Goal: Information Seeking & Learning: Learn about a topic

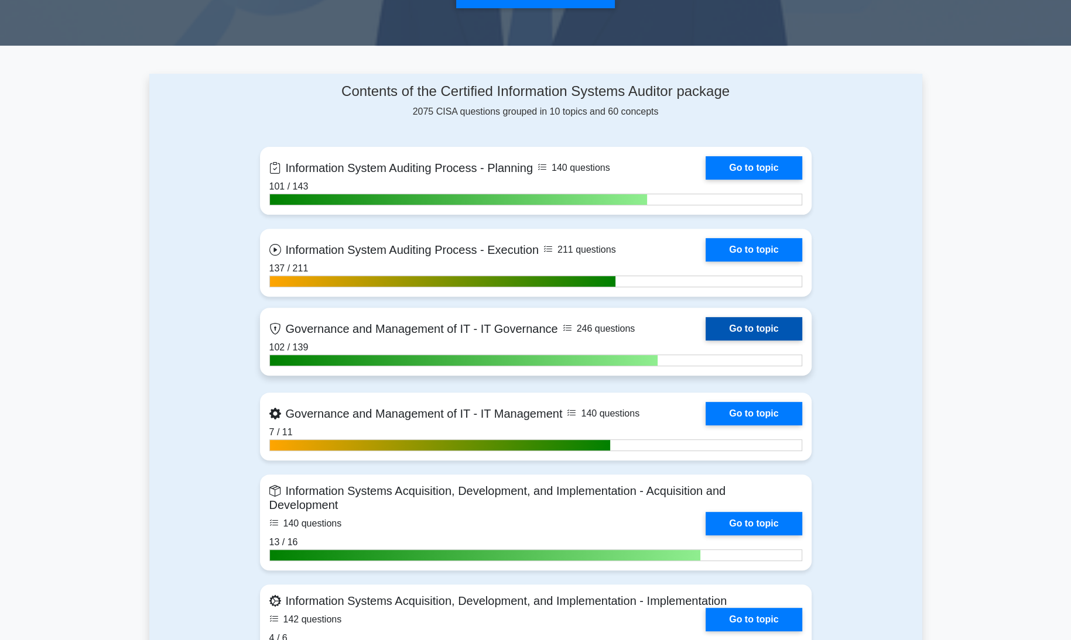
click at [754, 324] on link "Go to topic" at bounding box center [753, 328] width 96 height 23
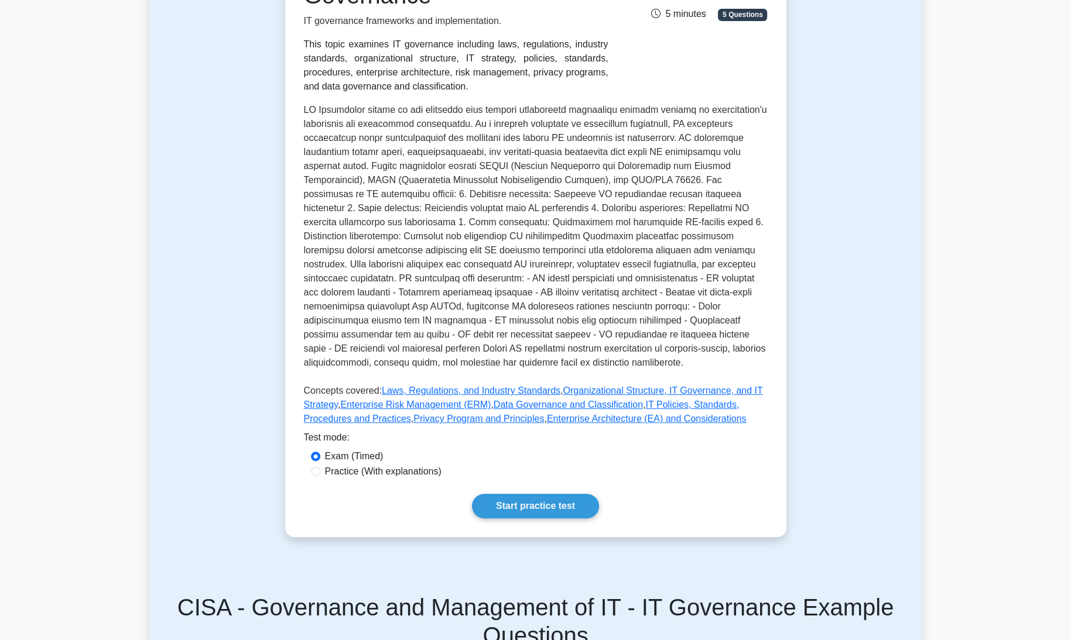
scroll to position [246, 0]
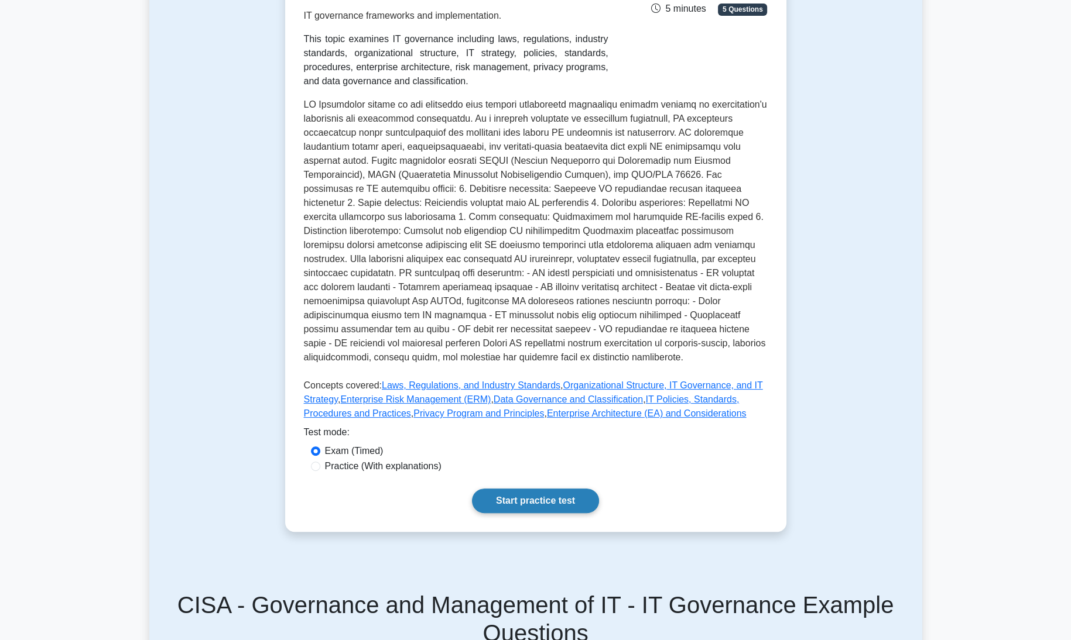
click at [543, 498] on link "Start practice test" at bounding box center [535, 501] width 127 height 25
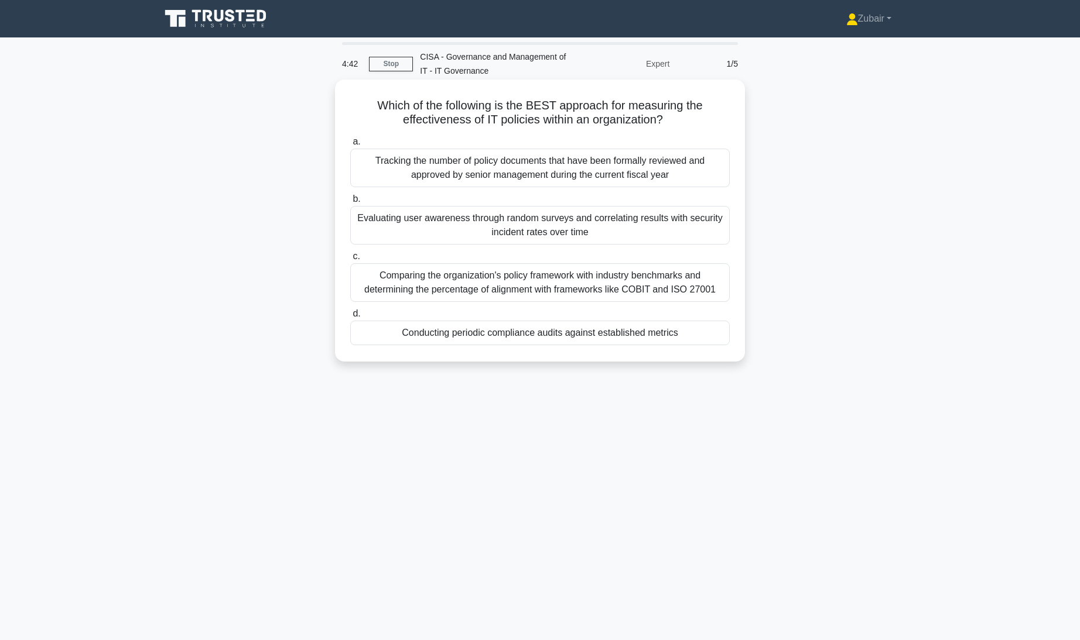
click at [670, 291] on div "Comparing the organization's policy framework with industry benchmarks and dete…" at bounding box center [539, 282] width 379 height 39
click at [350, 261] on input "c. Comparing the organization's policy framework with industry benchmarks and d…" at bounding box center [350, 257] width 0 height 8
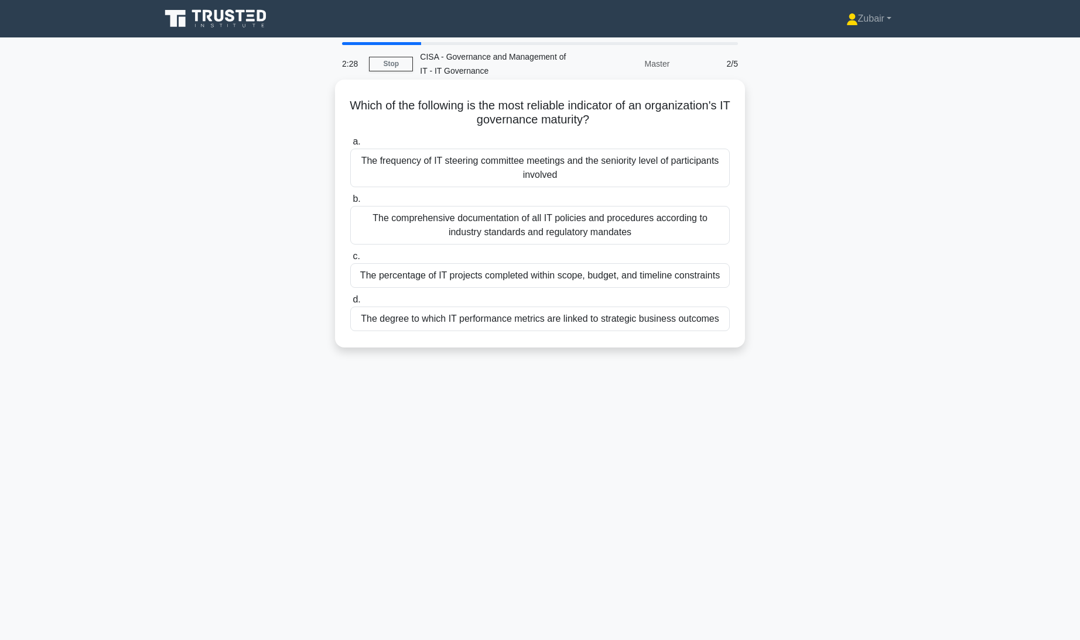
click at [706, 325] on div "The degree to which IT performance metrics are linked to strategic business out…" at bounding box center [539, 319] width 379 height 25
click at [350, 304] on input "d. The degree to which IT performance metrics are linked to strategic business …" at bounding box center [350, 300] width 0 height 8
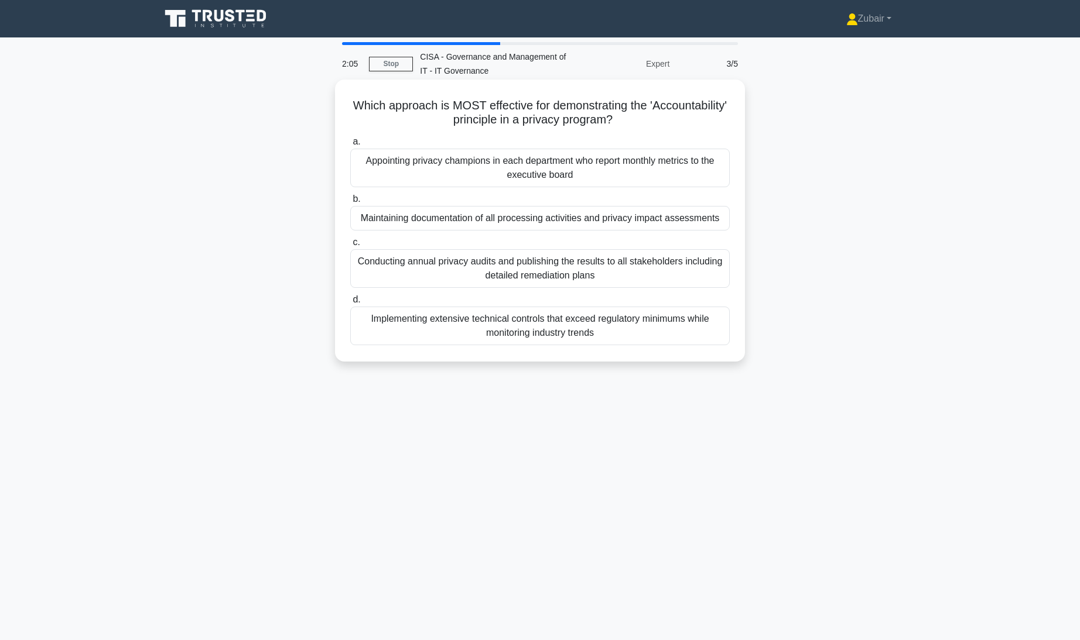
click at [681, 174] on div "Appointing privacy champions in each department who report monthly metrics to t…" at bounding box center [539, 168] width 379 height 39
click at [350, 146] on input "a. Appointing privacy champions in each department who report monthly metrics t…" at bounding box center [350, 142] width 0 height 8
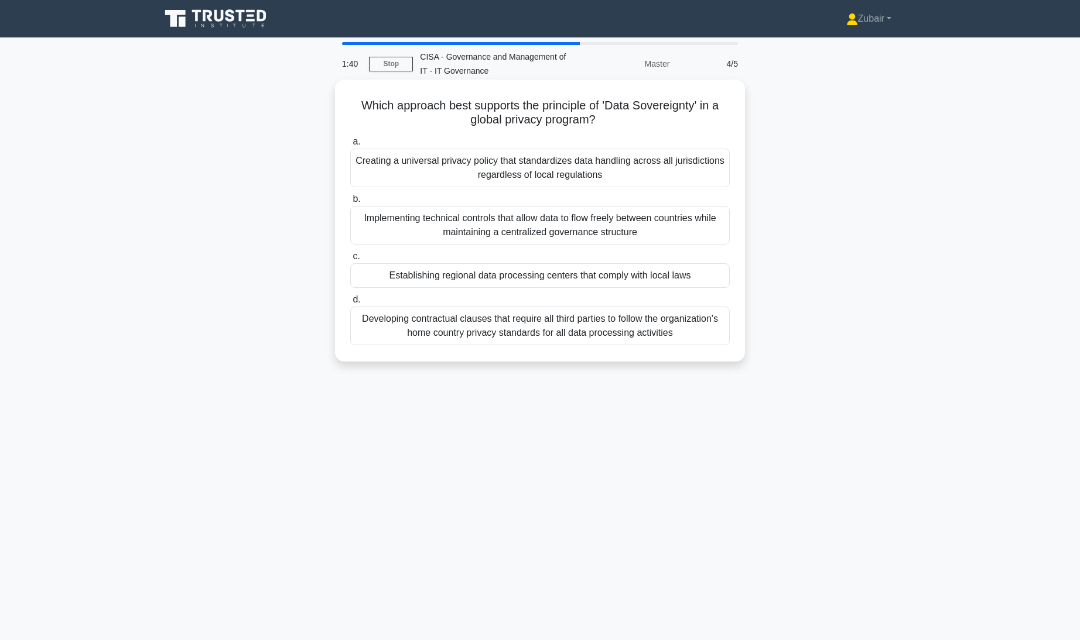
click at [677, 275] on div "Establishing regional data processing centers that comply with local laws" at bounding box center [539, 275] width 379 height 25
click at [350, 261] on input "c. Establishing regional data processing centers that comply with local laws" at bounding box center [350, 257] width 0 height 8
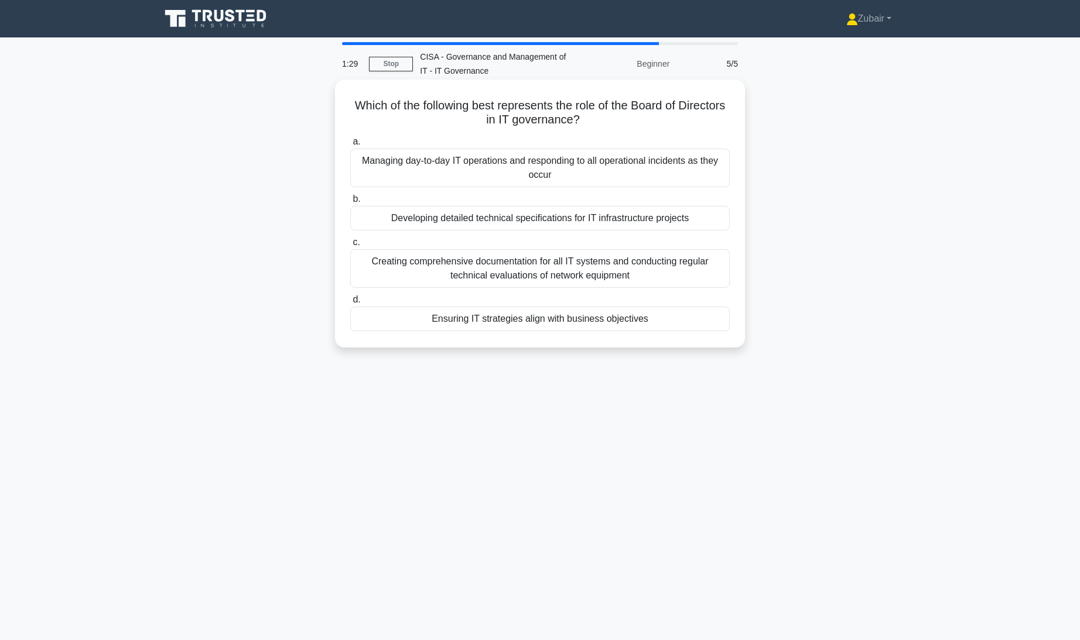
click at [674, 312] on div "Ensuring IT strategies align with business objectives" at bounding box center [539, 319] width 379 height 25
click at [350, 304] on input "d. Ensuring IT strategies align with business objectives" at bounding box center [350, 300] width 0 height 8
click at [674, 312] on div "Ensuring IT strategies align with business objectives" at bounding box center [539, 320] width 379 height 26
click at [350, 304] on input "d. Ensuring IT strategies align with business objectives" at bounding box center [350, 300] width 0 height 8
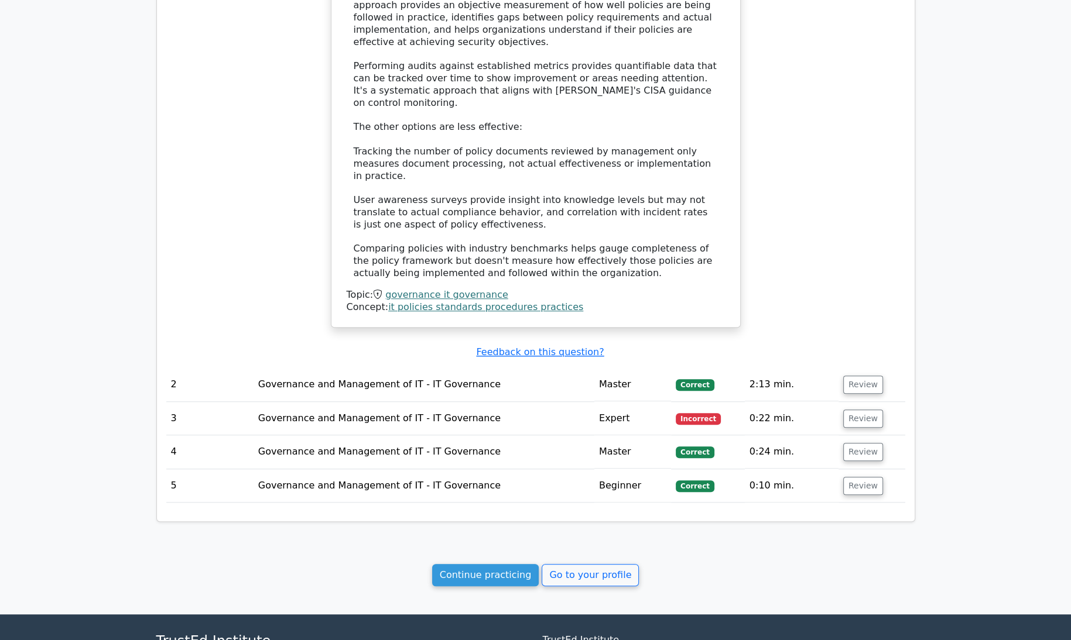
scroll to position [971, 0]
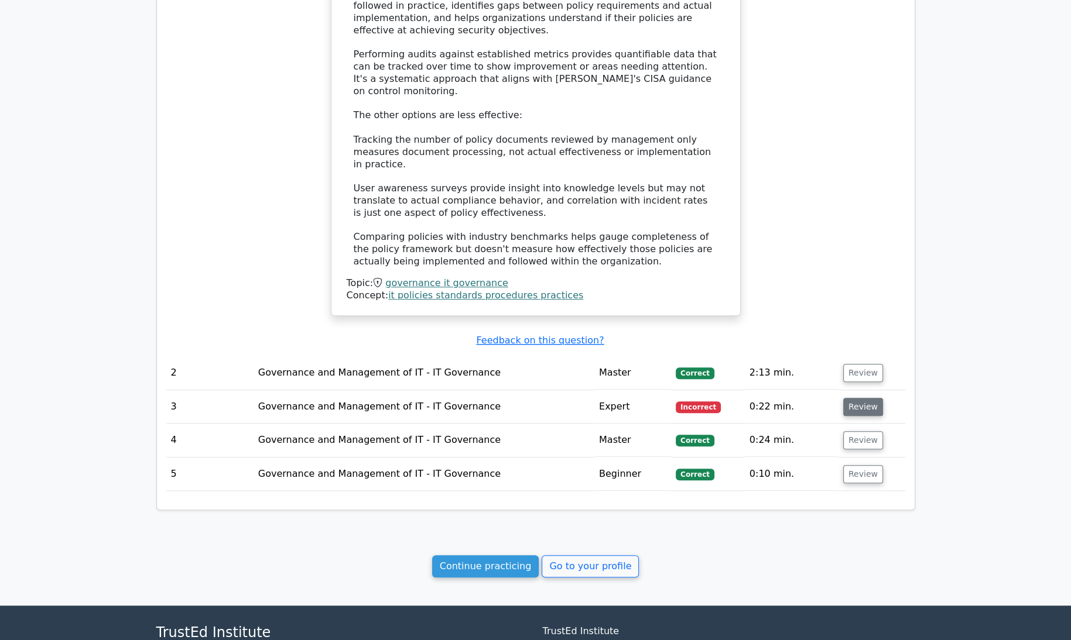
click at [861, 398] on button "Review" at bounding box center [863, 407] width 40 height 18
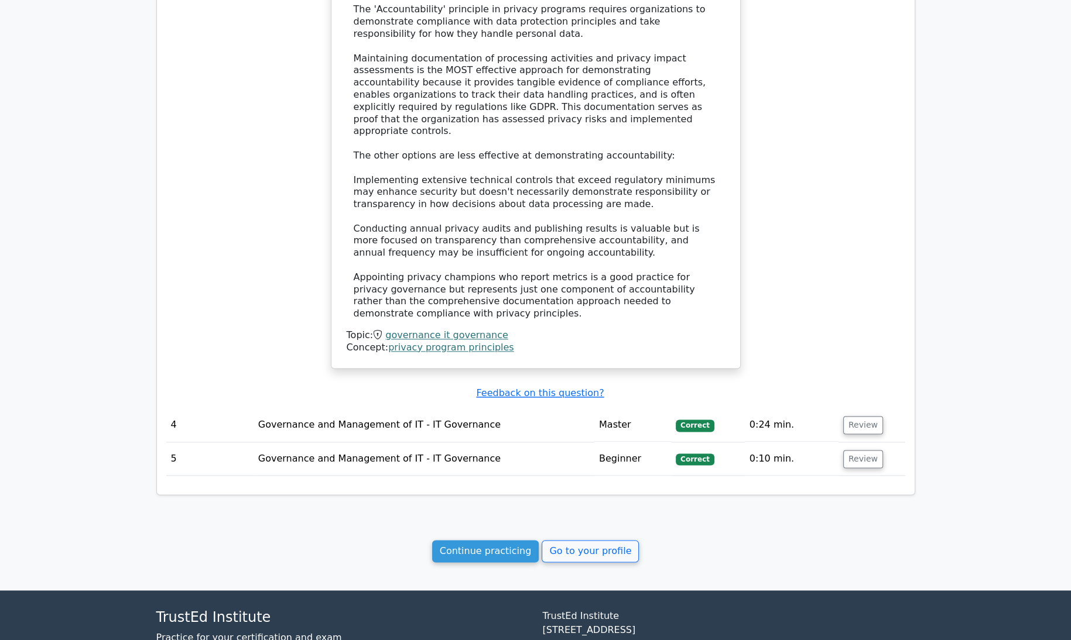
scroll to position [1699, 0]
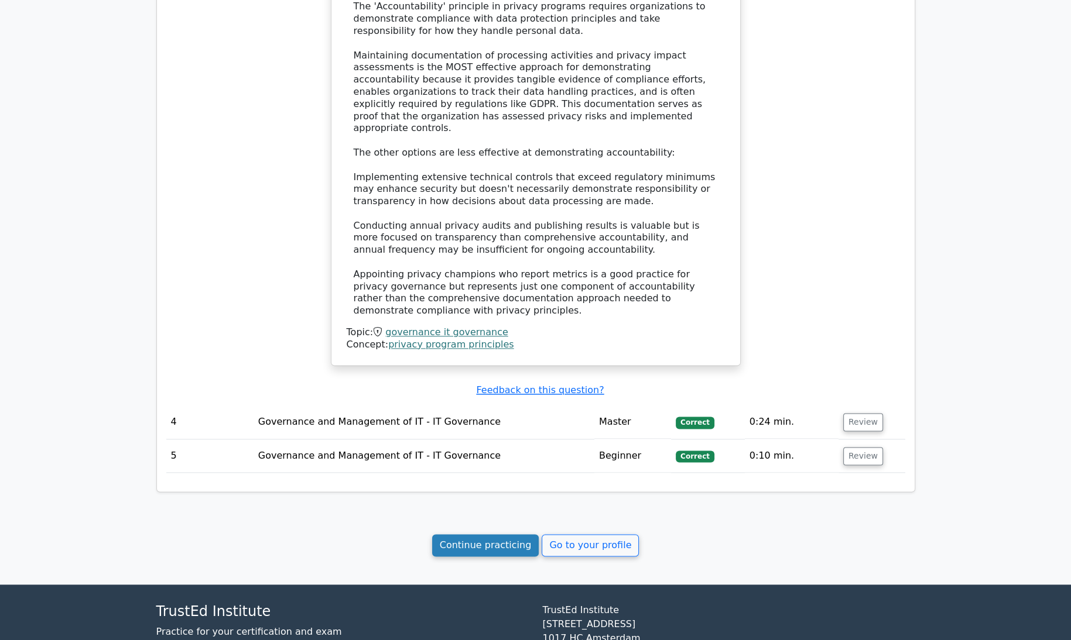
click at [505, 534] on link "Continue practicing" at bounding box center [485, 545] width 107 height 22
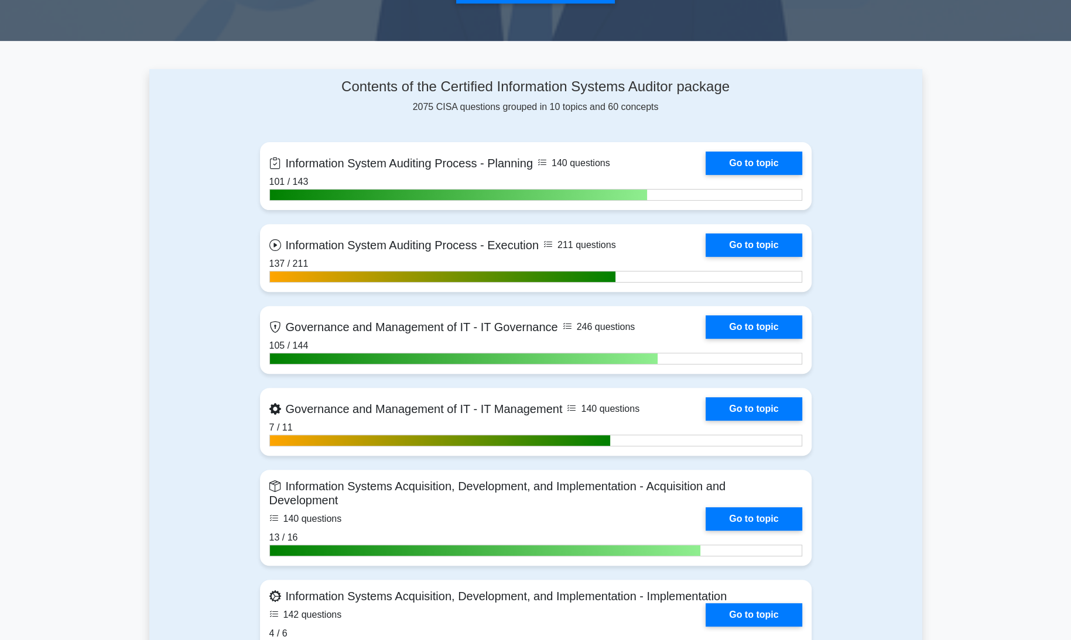
scroll to position [449, 0]
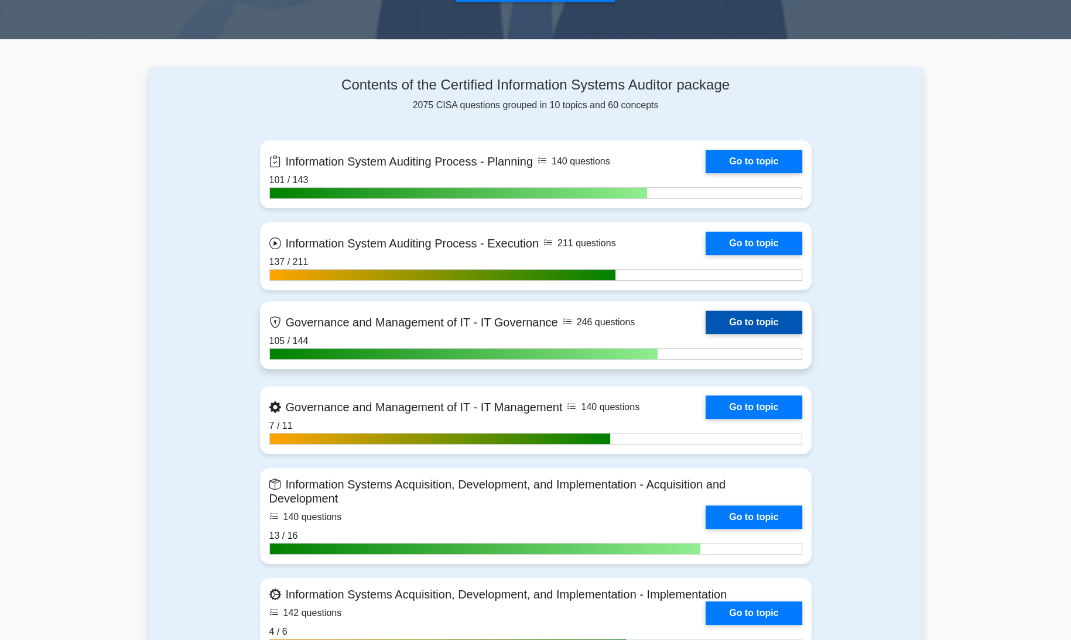
click at [765, 319] on link "Go to topic" at bounding box center [753, 322] width 96 height 23
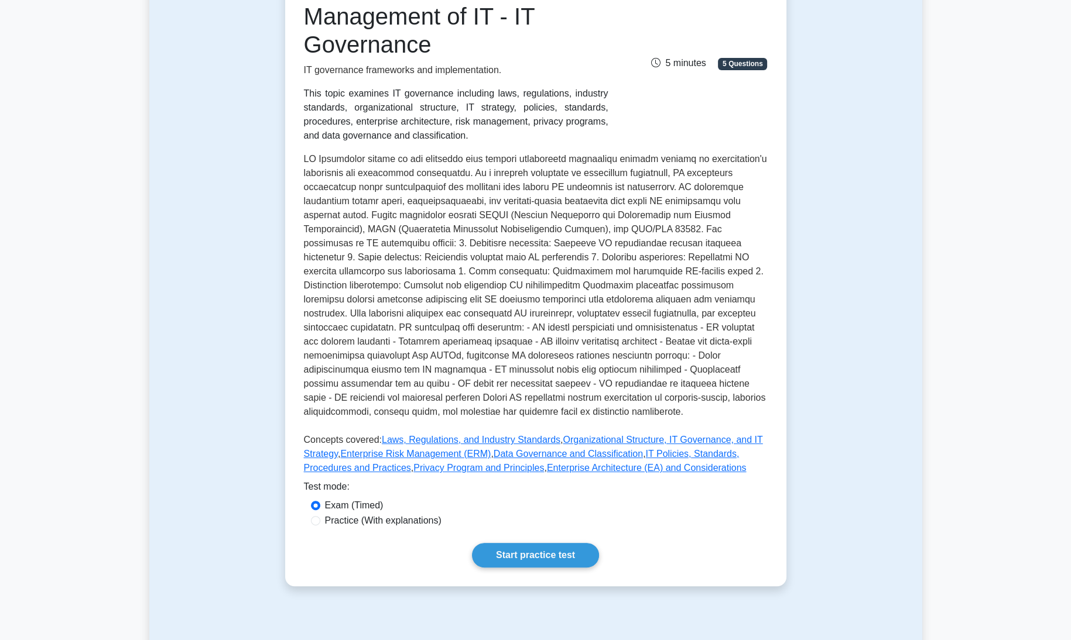
scroll to position [194, 0]
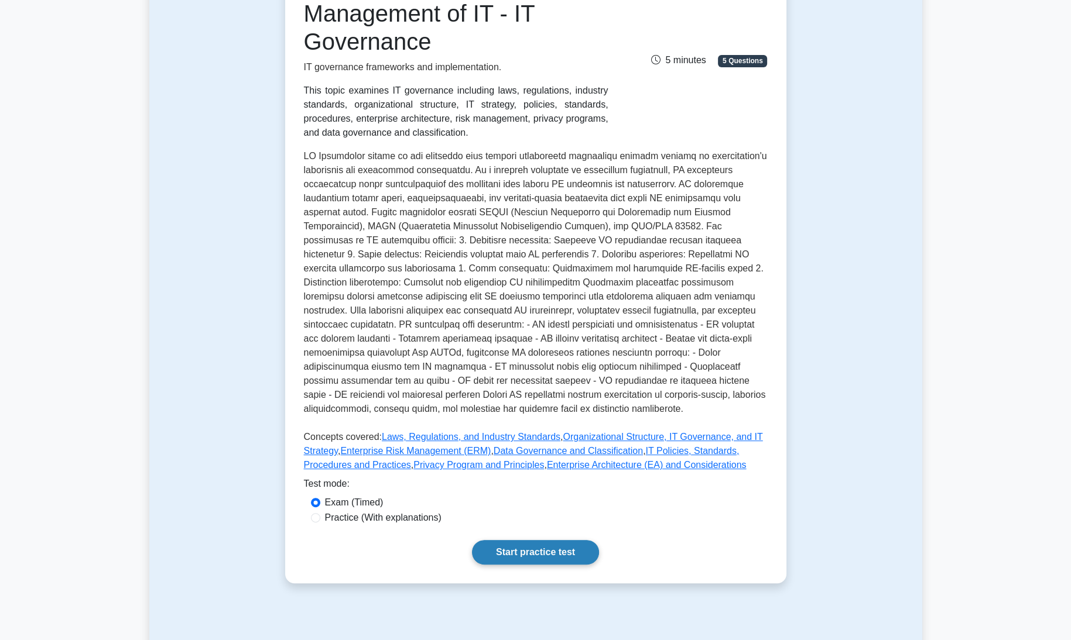
click at [536, 550] on link "Start practice test" at bounding box center [535, 552] width 127 height 25
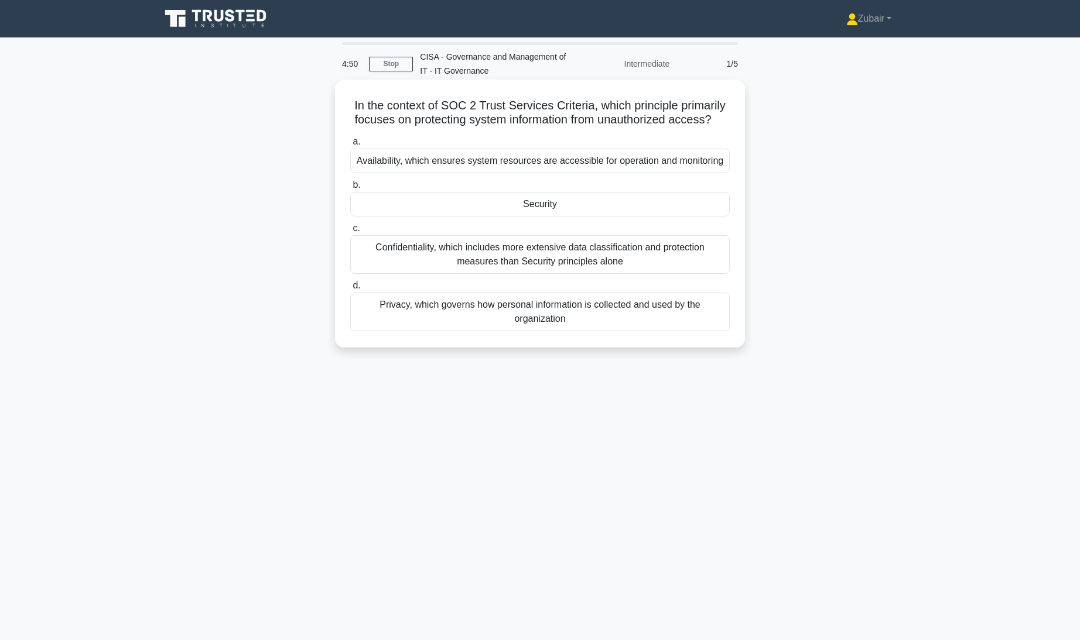
click at [619, 216] on div "Security" at bounding box center [539, 204] width 379 height 25
click at [350, 189] on input "b. Security" at bounding box center [350, 185] width 0 height 8
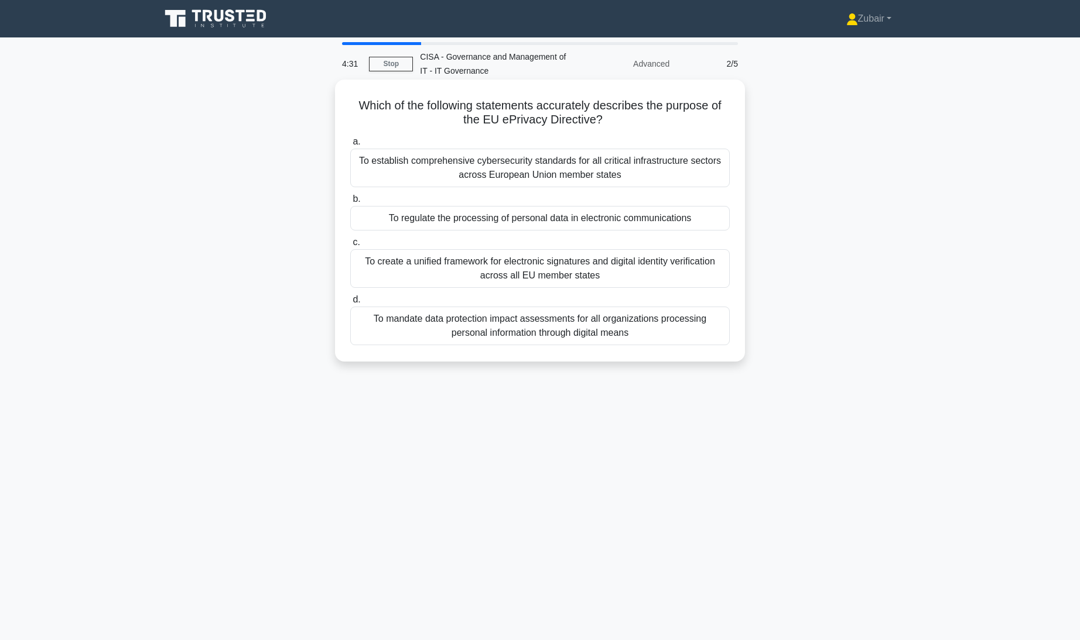
click at [700, 272] on div "To create a unified framework for electronic signatures and digital identity ve…" at bounding box center [539, 268] width 379 height 39
click at [350, 246] on input "c. To create a unified framework for electronic signatures and digital identity…" at bounding box center [350, 243] width 0 height 8
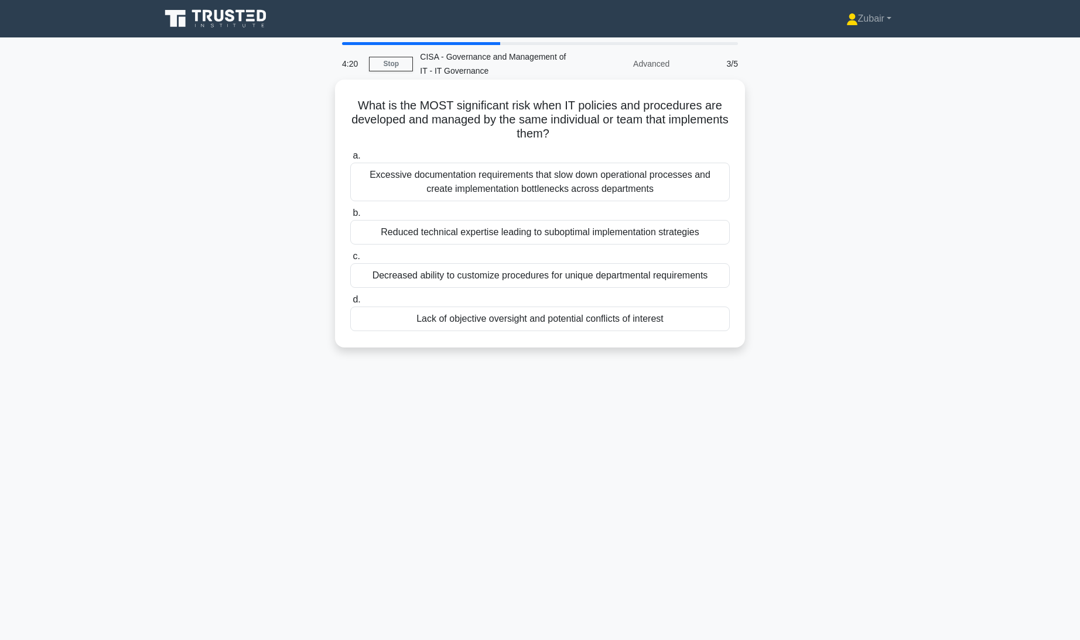
click at [685, 318] on div "Lack of objective oversight and potential conflicts of interest" at bounding box center [539, 319] width 379 height 25
click at [350, 304] on input "d. Lack of objective oversight and potential conflicts of interest" at bounding box center [350, 300] width 0 height 8
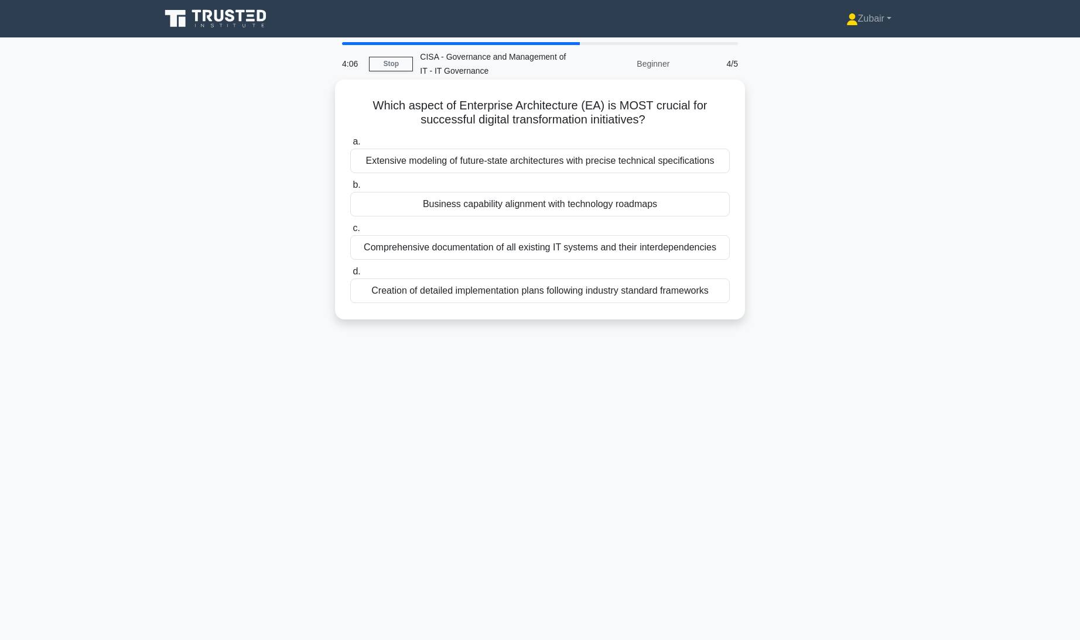
click at [687, 203] on div "Business capability alignment with technology roadmaps" at bounding box center [539, 204] width 379 height 25
click at [350, 189] on input "b. Business capability alignment with technology roadmaps" at bounding box center [350, 185] width 0 height 8
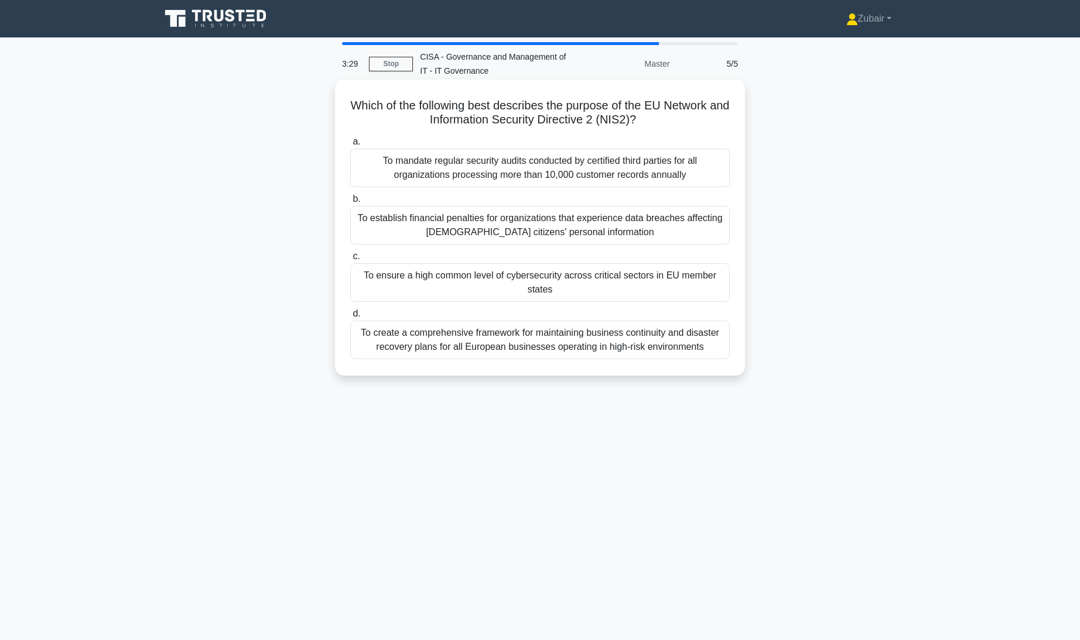
click at [704, 291] on div "To ensure a high common level of cybersecurity across critical sectors in EU me…" at bounding box center [539, 282] width 379 height 39
click at [350, 261] on input "c. To ensure a high common level of cybersecurity across critical sectors in EU…" at bounding box center [350, 257] width 0 height 8
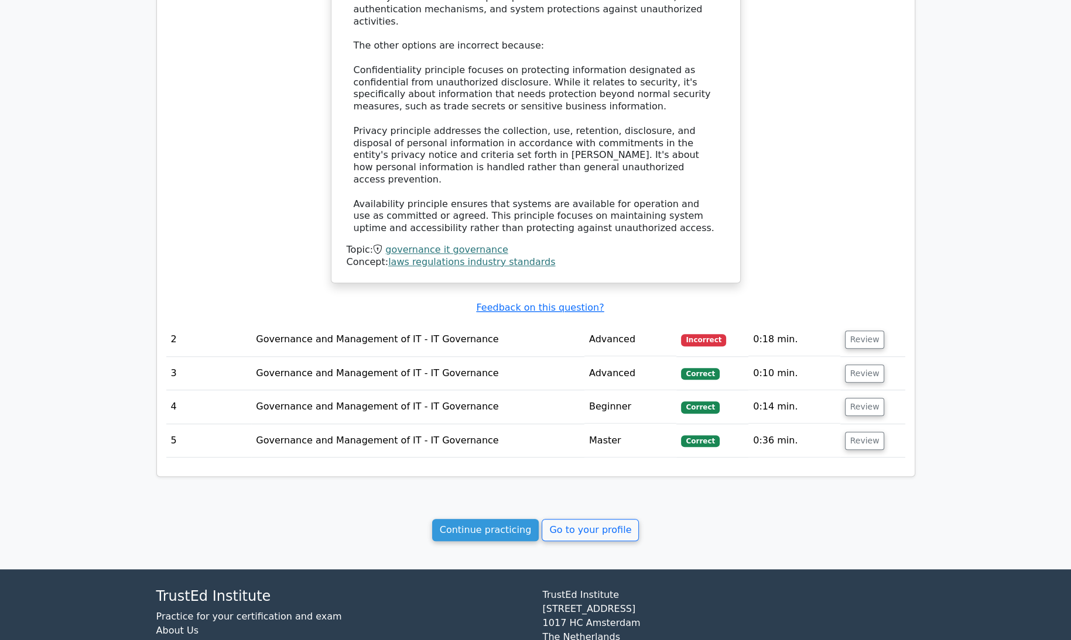
scroll to position [1014, 0]
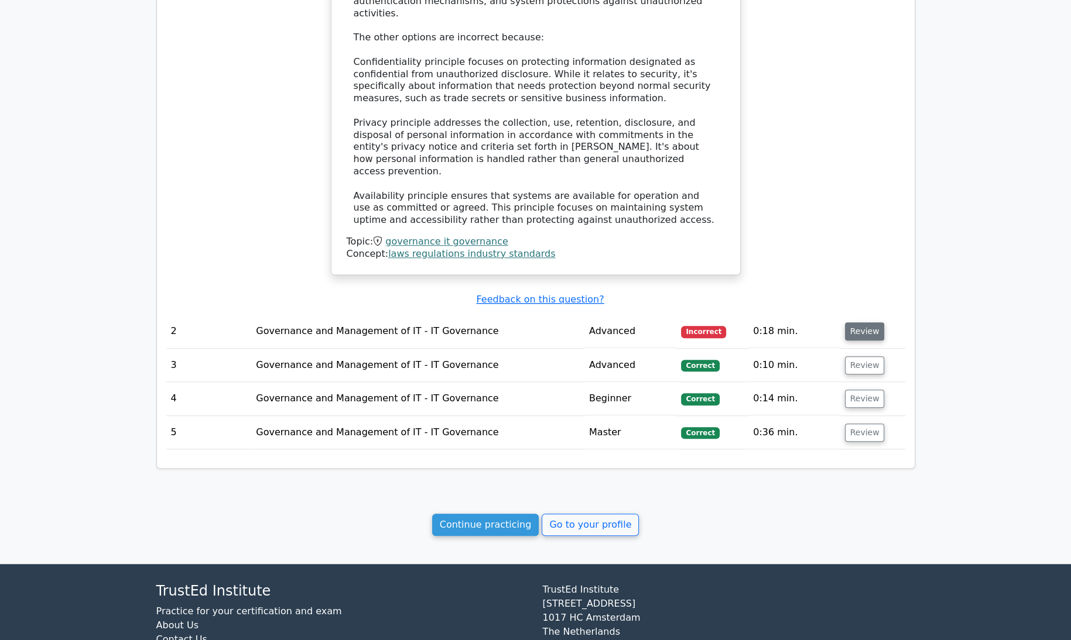
click at [861, 323] on button "Review" at bounding box center [865, 332] width 40 height 18
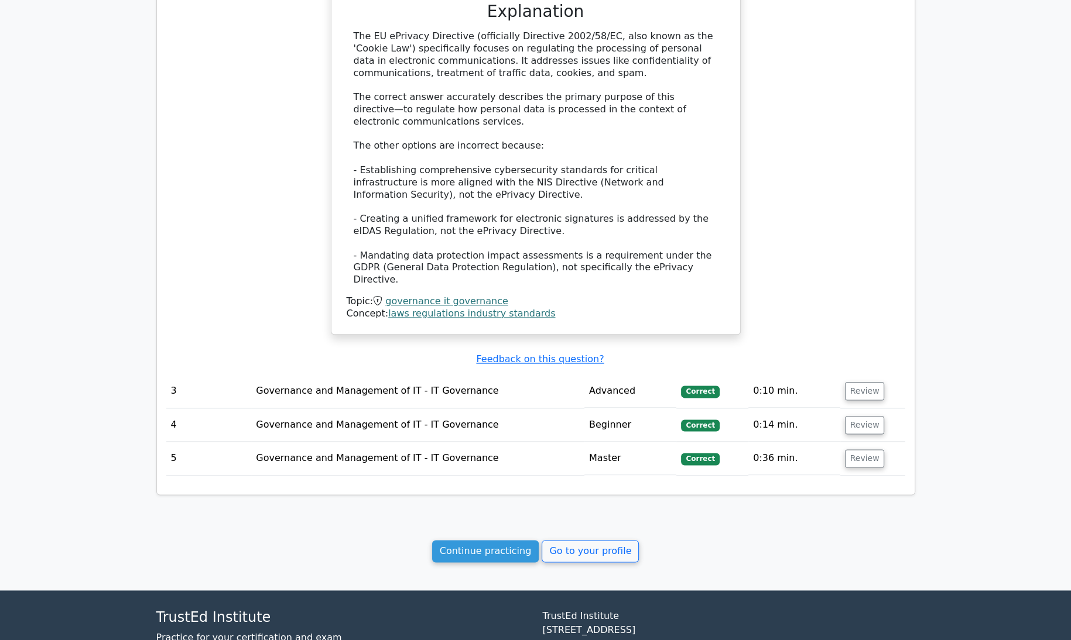
scroll to position [1652, 0]
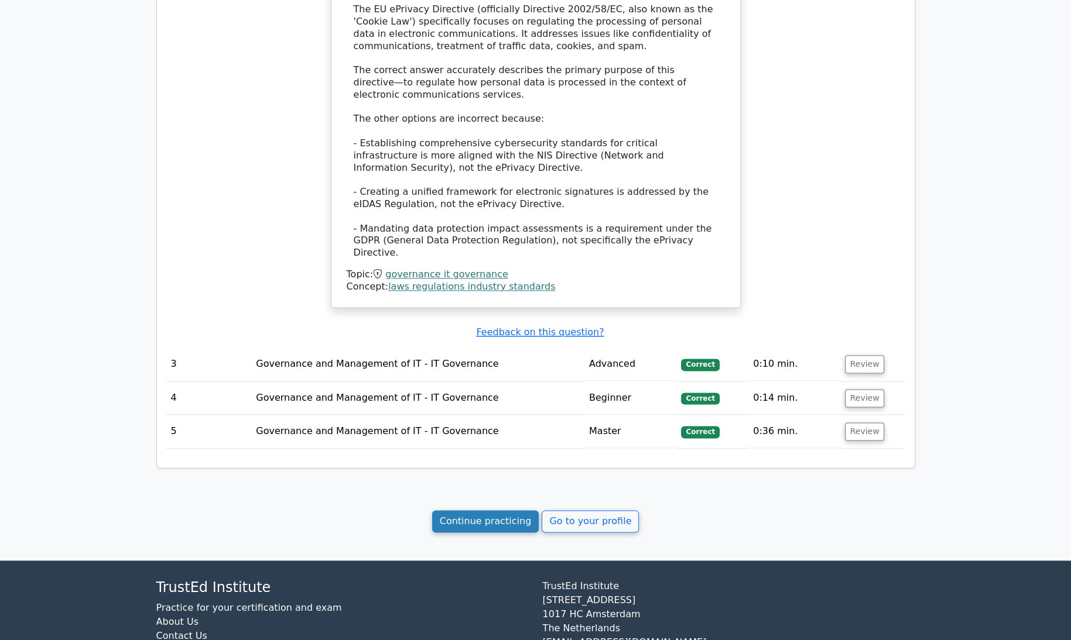
click at [480, 510] on link "Continue practicing" at bounding box center [485, 521] width 107 height 22
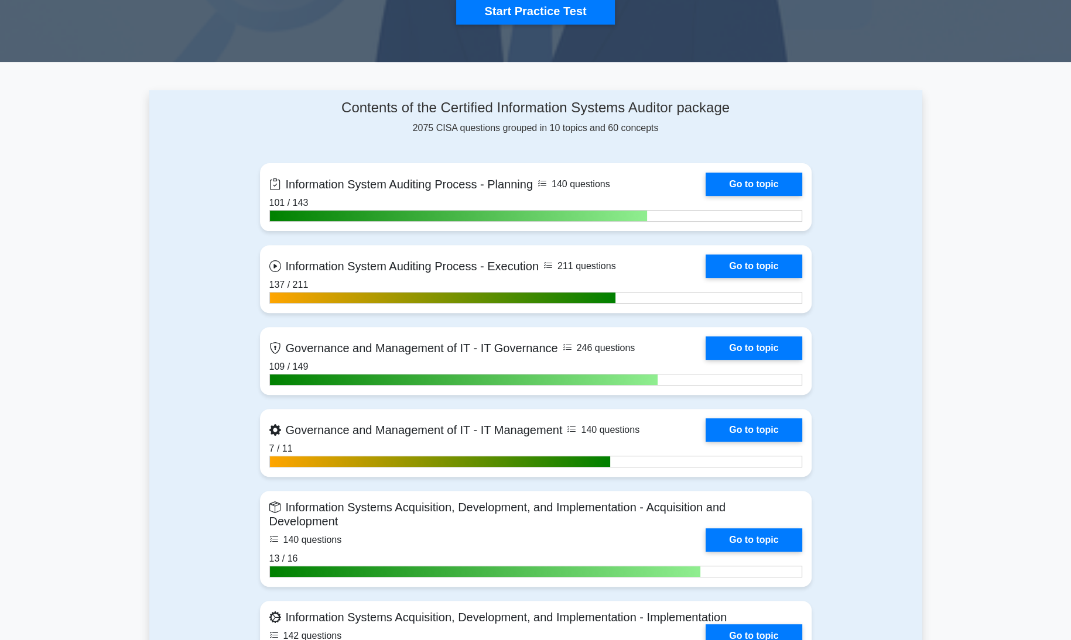
scroll to position [426, 0]
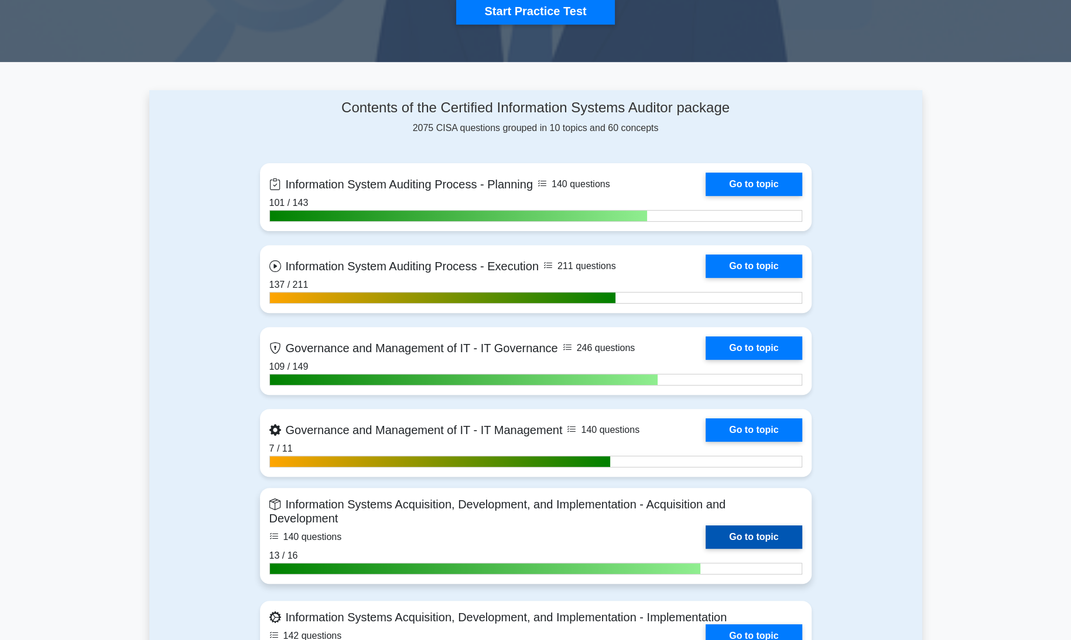
click at [773, 532] on link "Go to topic" at bounding box center [753, 537] width 96 height 23
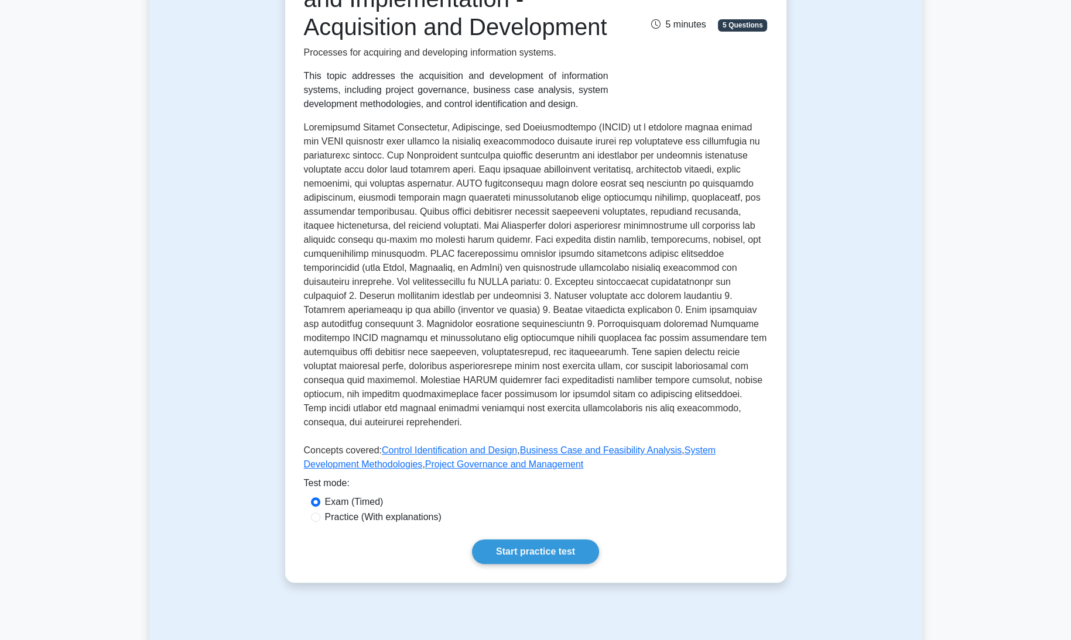
scroll to position [282, 0]
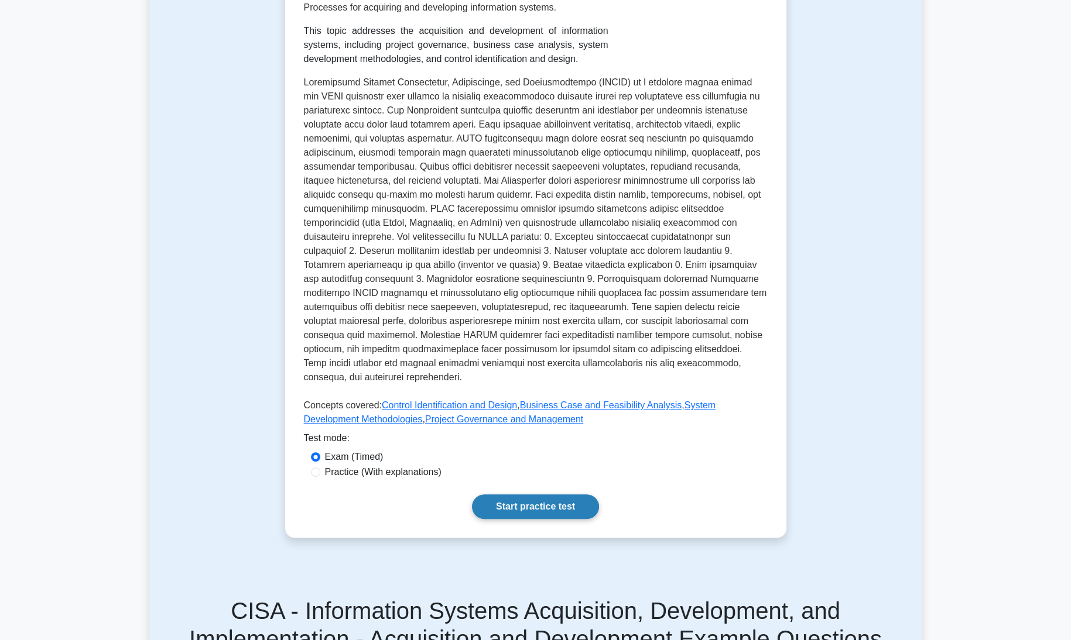
click at [515, 519] on link "Start practice test" at bounding box center [535, 507] width 127 height 25
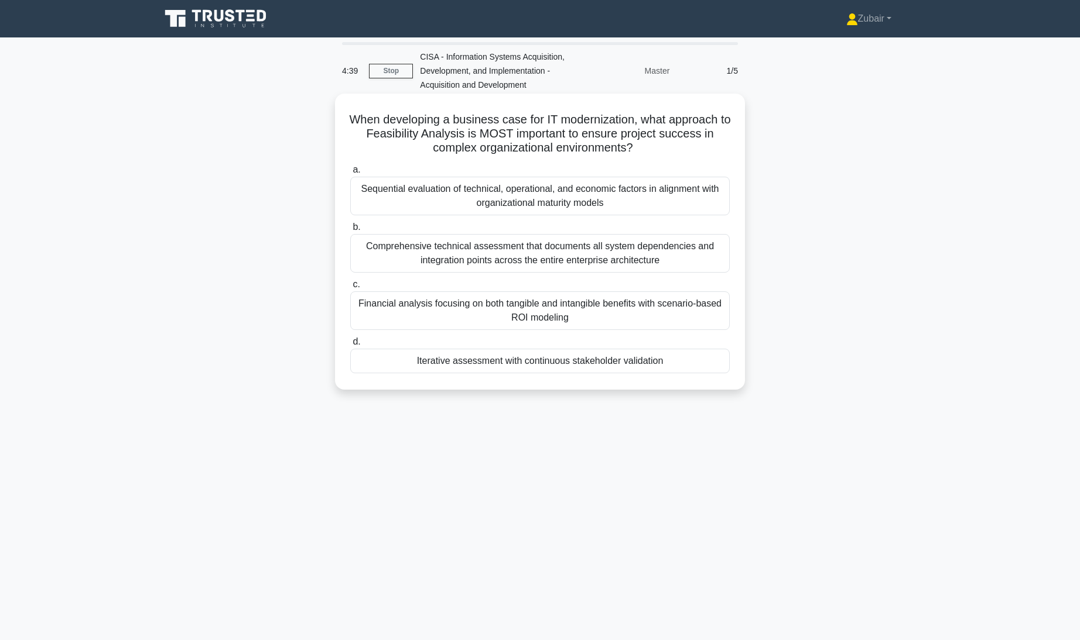
click at [583, 259] on div "Comprehensive technical assessment that documents all system dependencies and i…" at bounding box center [539, 253] width 379 height 39
click at [350, 231] on input "b. Comprehensive technical assessment that documents all system dependencies an…" at bounding box center [350, 228] width 0 height 8
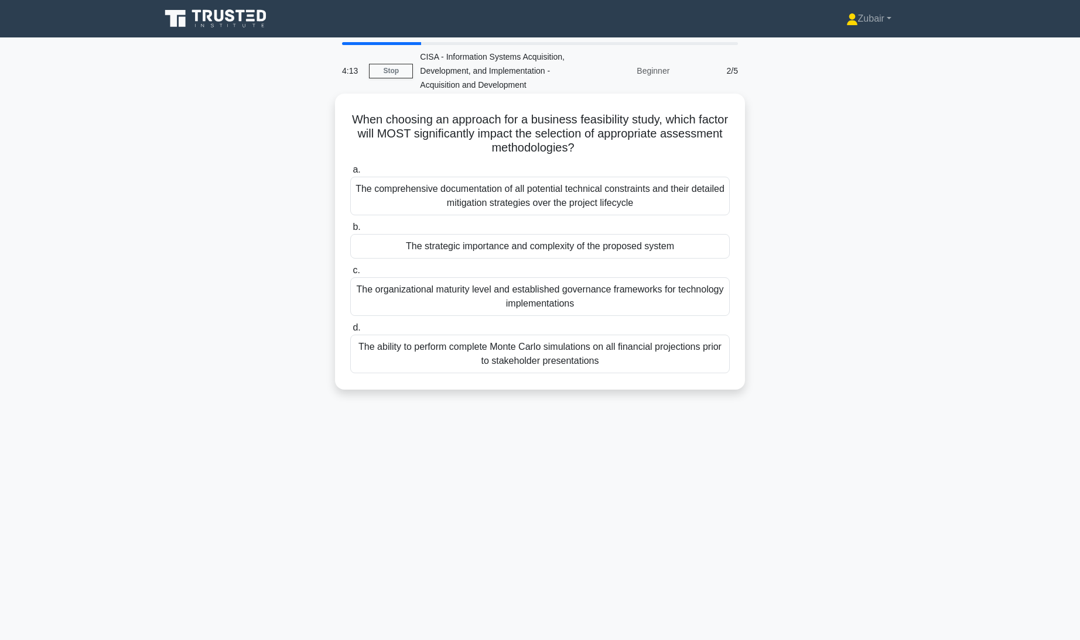
click at [696, 244] on div "The strategic importance and complexity of the proposed system" at bounding box center [539, 246] width 379 height 25
click at [350, 231] on input "b. The strategic importance and complexity of the proposed system" at bounding box center [350, 228] width 0 height 8
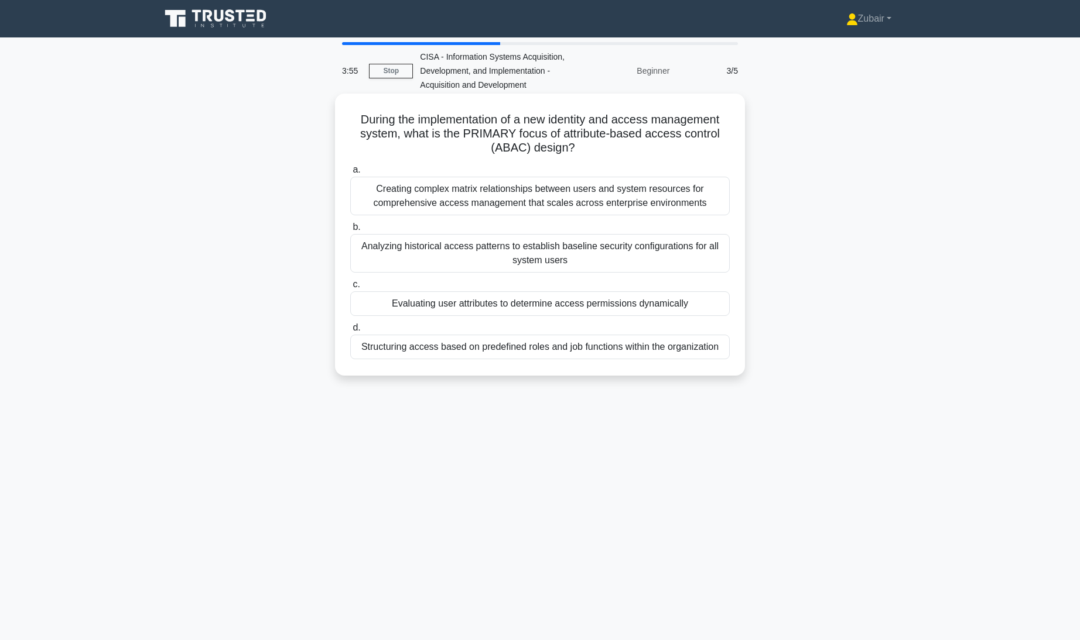
click at [692, 303] on div "Evaluating user attributes to determine access permissions dynamically" at bounding box center [539, 304] width 379 height 25
click at [350, 289] on input "c. Evaluating user attributes to determine access permissions dynamically" at bounding box center [350, 285] width 0 height 8
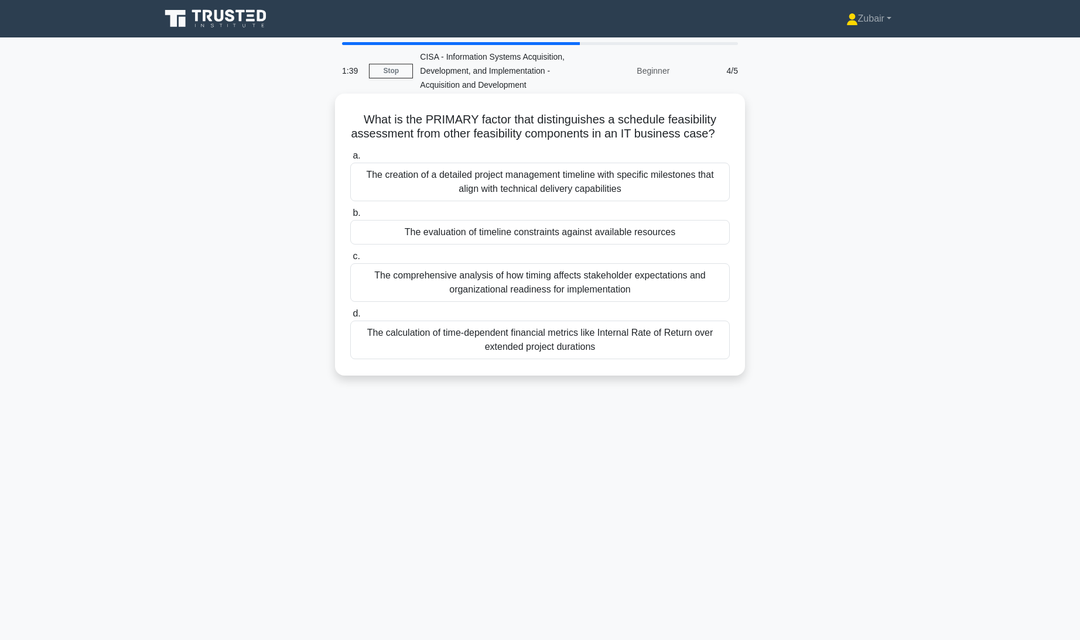
click at [628, 197] on div "The creation of a detailed project management timeline with specific milestones…" at bounding box center [539, 182] width 379 height 39
click at [350, 160] on input "a. The creation of a detailed project management timeline with specific milesto…" at bounding box center [350, 156] width 0 height 8
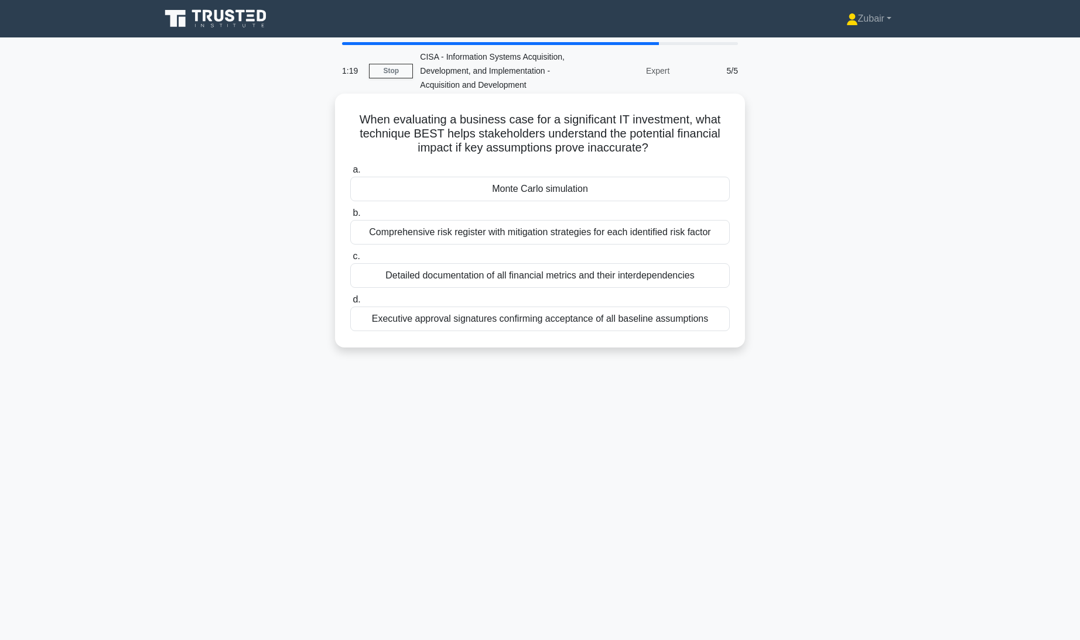
click at [698, 275] on div "Detailed documentation of all financial metrics and their interdependencies" at bounding box center [539, 275] width 379 height 25
click at [350, 261] on input "c. Detailed documentation of all financial metrics and their interdependencies" at bounding box center [350, 257] width 0 height 8
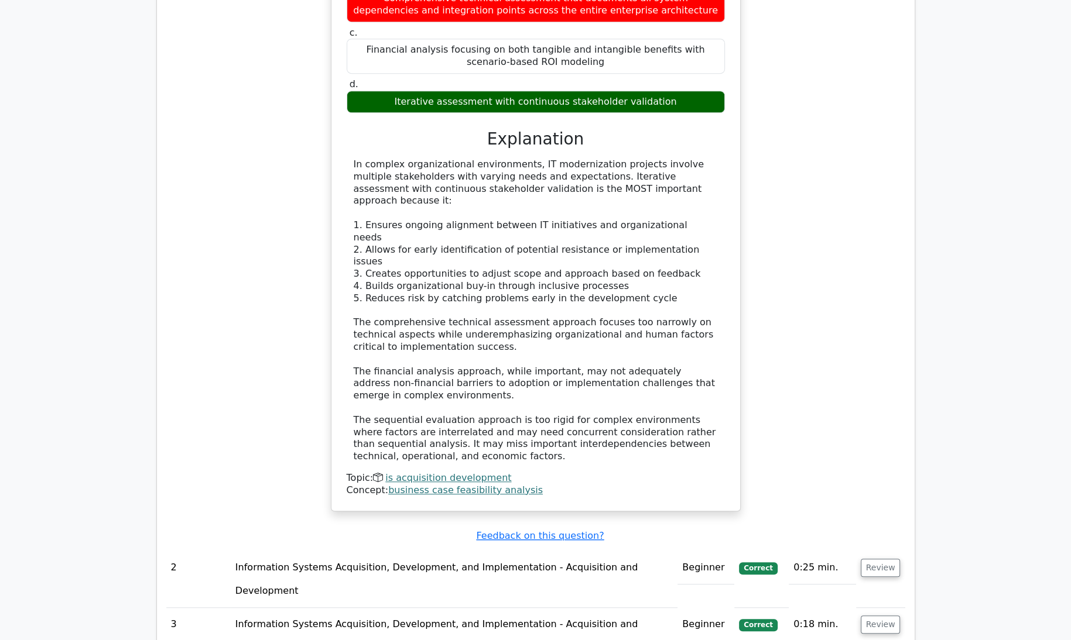
scroll to position [864, 0]
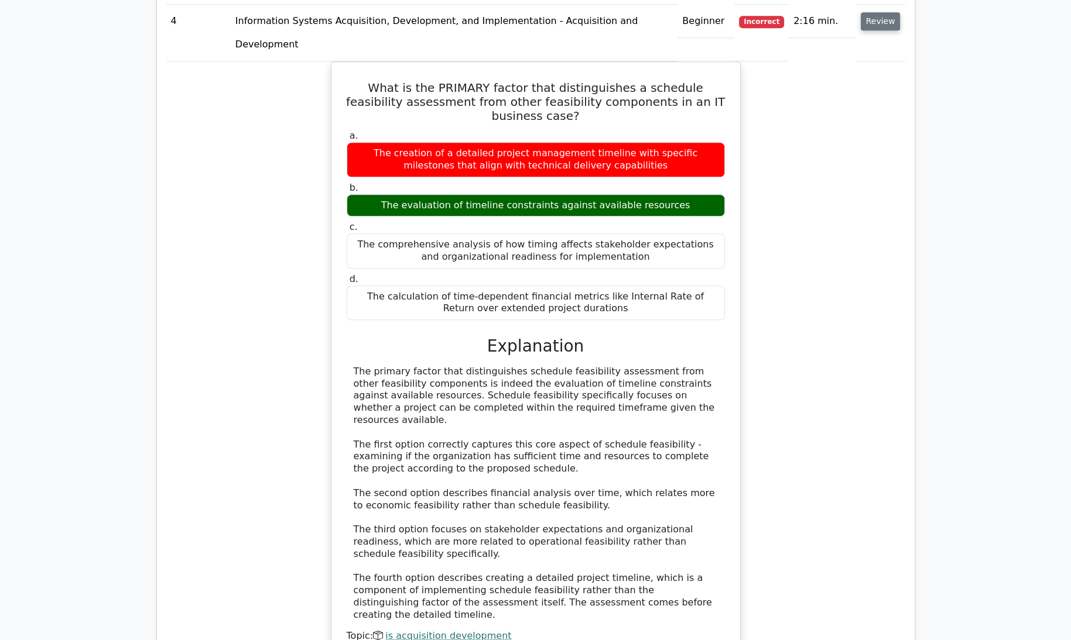
scroll to position [1510, 0]
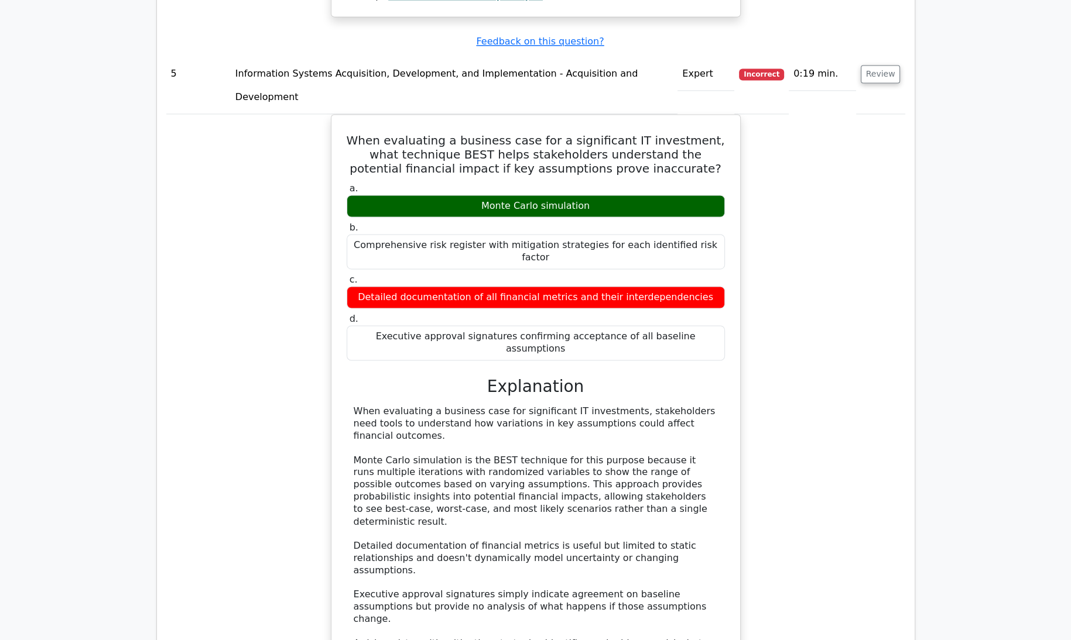
scroll to position [2159, 0]
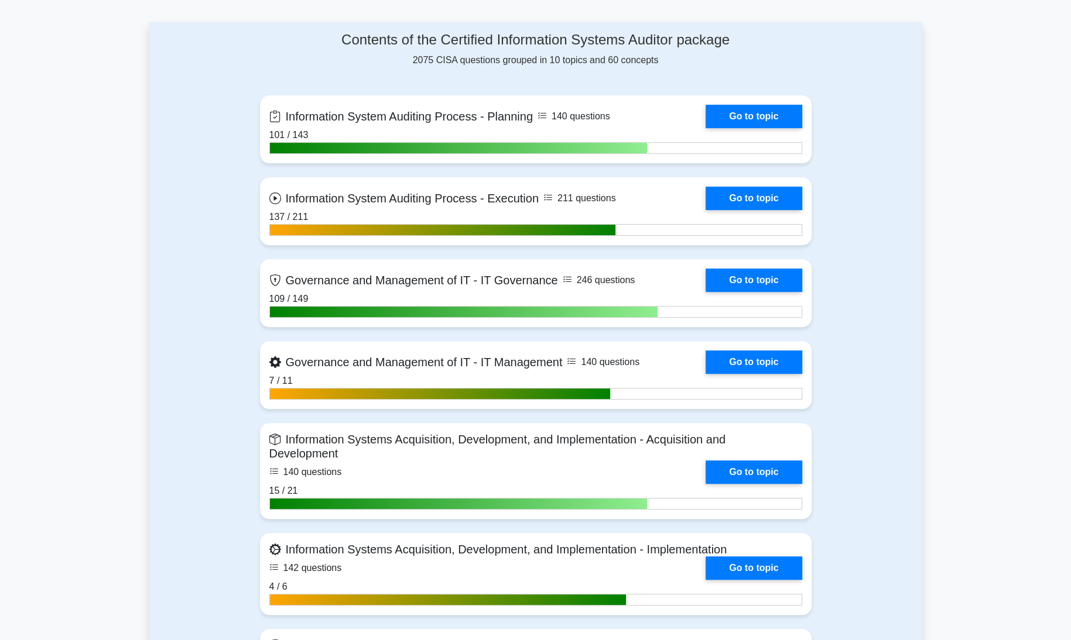
scroll to position [426, 0]
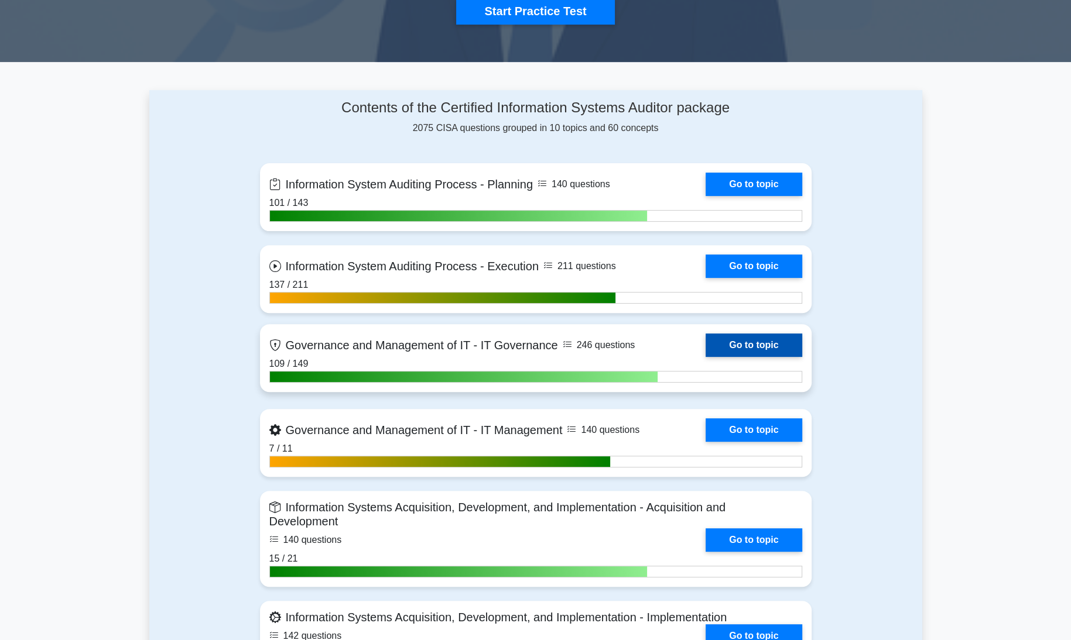
click at [752, 343] on link "Go to topic" at bounding box center [753, 345] width 96 height 23
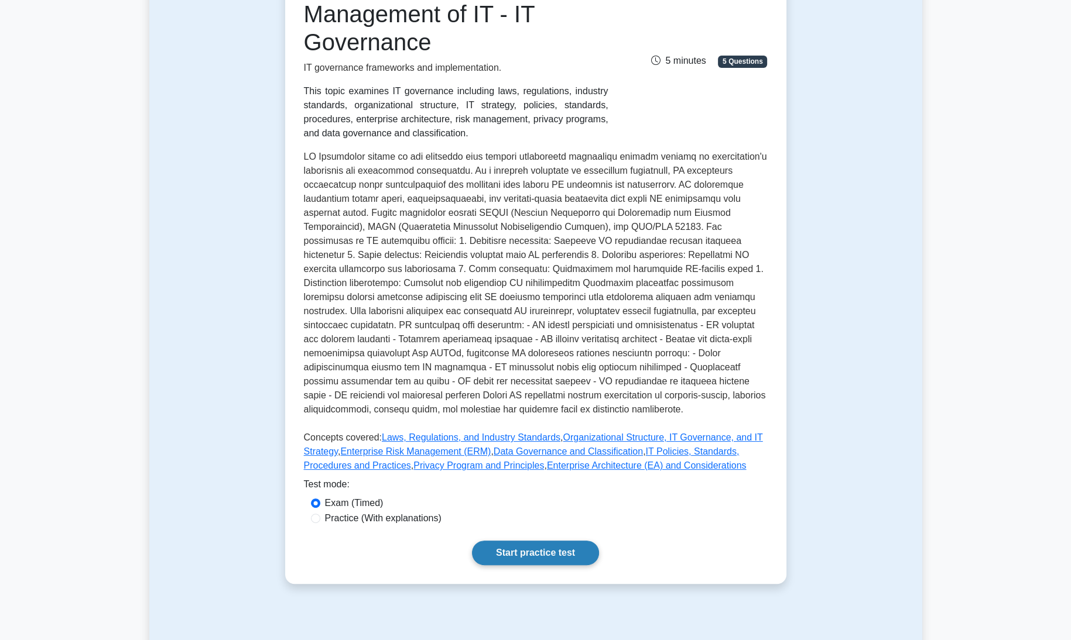
click at [547, 556] on link "Start practice test" at bounding box center [535, 553] width 127 height 25
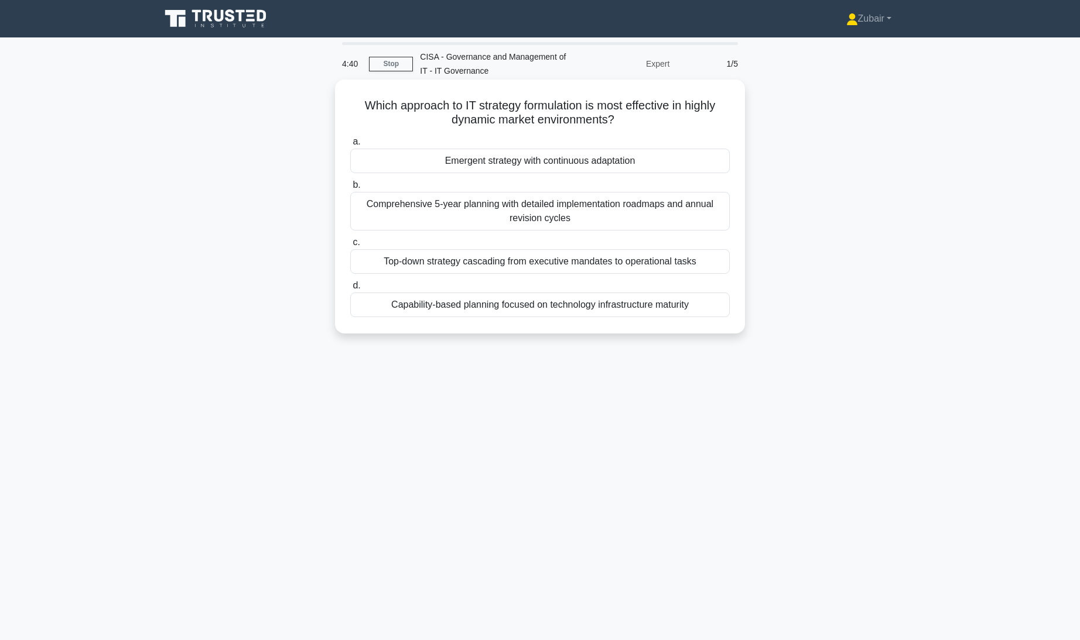
click at [588, 163] on div "Emergent strategy with continuous adaptation" at bounding box center [539, 161] width 379 height 25
click at [350, 146] on input "a. Emergent strategy with continuous adaptation" at bounding box center [350, 142] width 0 height 8
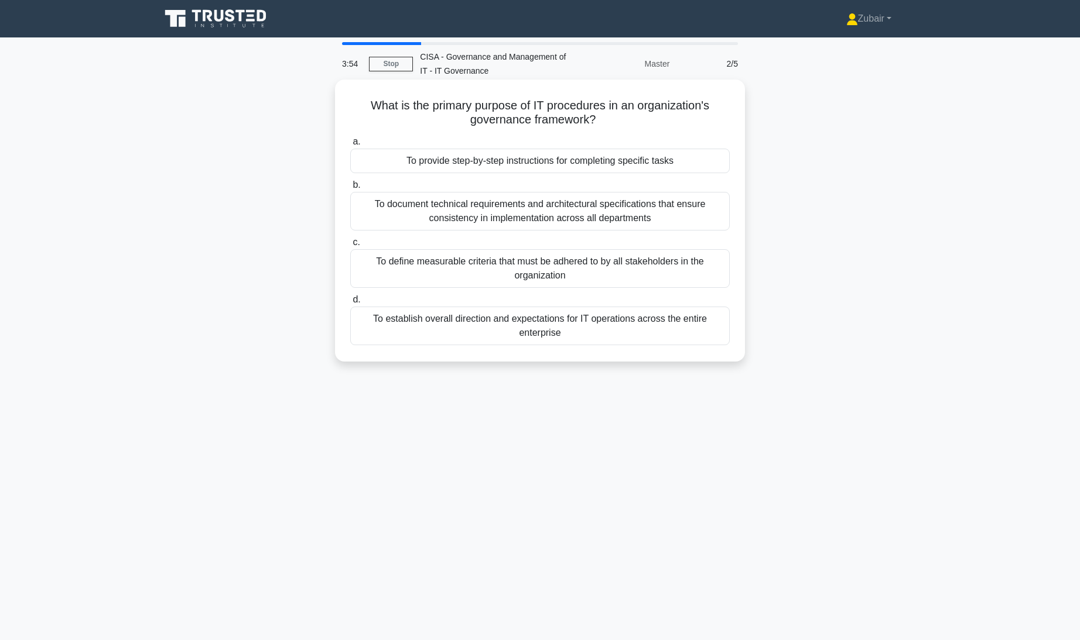
click at [704, 319] on div "To establish overall direction and expectations for IT operations across the en…" at bounding box center [539, 326] width 379 height 39
click at [350, 304] on input "d. To establish overall direction and expectations for IT operations across the…" at bounding box center [350, 300] width 0 height 8
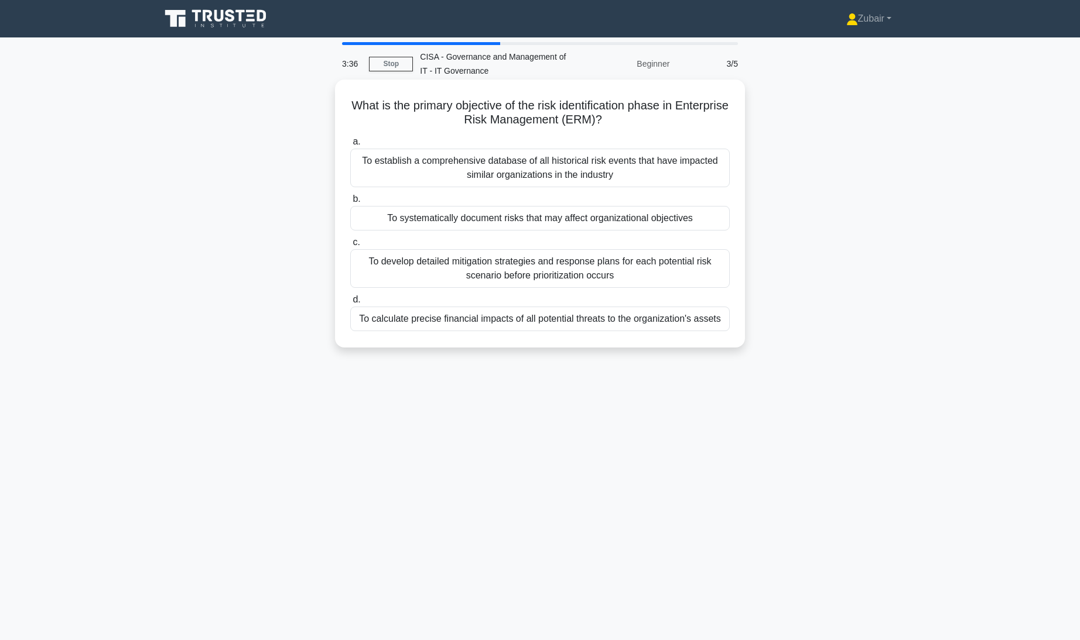
click at [704, 220] on div "To systematically document risks that may affect organizational objectives" at bounding box center [539, 218] width 379 height 25
click at [350, 203] on input "b. To systematically document risks that may affect organizational objectives" at bounding box center [350, 200] width 0 height 8
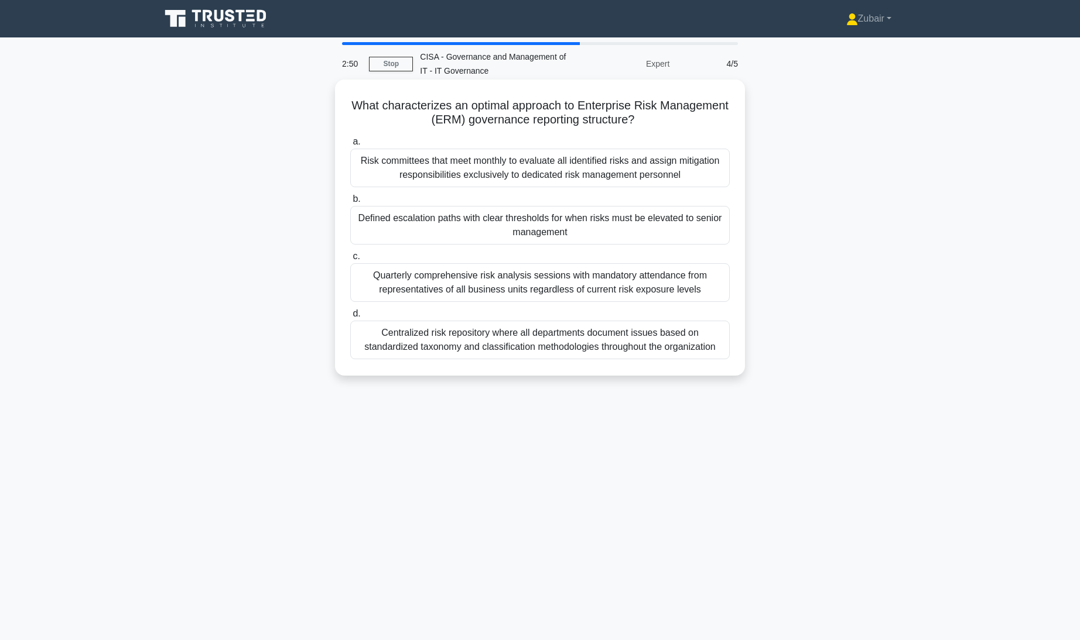
click at [710, 345] on div "Centralized risk repository where all departments document issues based on stan…" at bounding box center [539, 340] width 379 height 39
click at [350, 318] on input "d. Centralized risk repository where all departments document issues based on s…" at bounding box center [350, 314] width 0 height 8
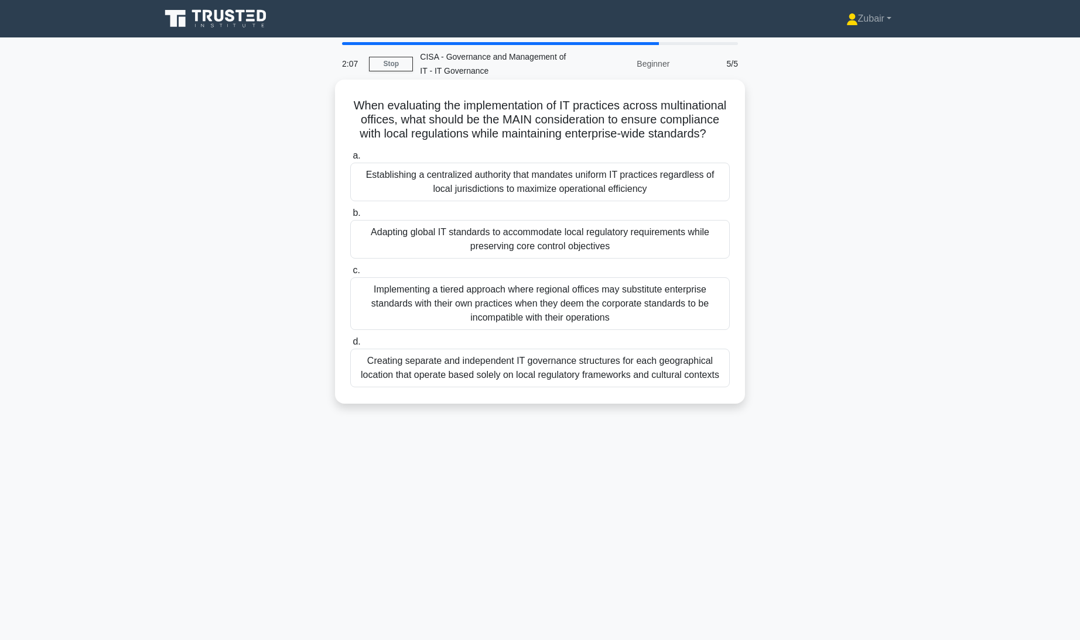
click at [691, 246] on div "Adapting global IT standards to accommodate local regulatory requirements while…" at bounding box center [539, 239] width 379 height 39
click at [350, 217] on input "b. Adapting global IT standards to accommodate local regulatory requirements wh…" at bounding box center [350, 214] width 0 height 8
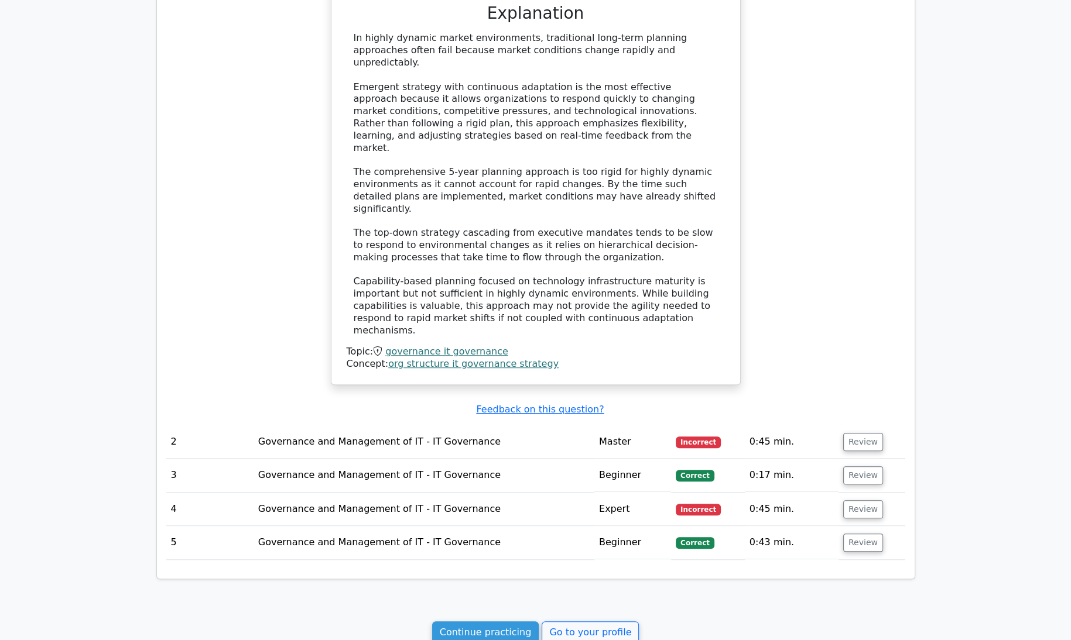
scroll to position [869, 0]
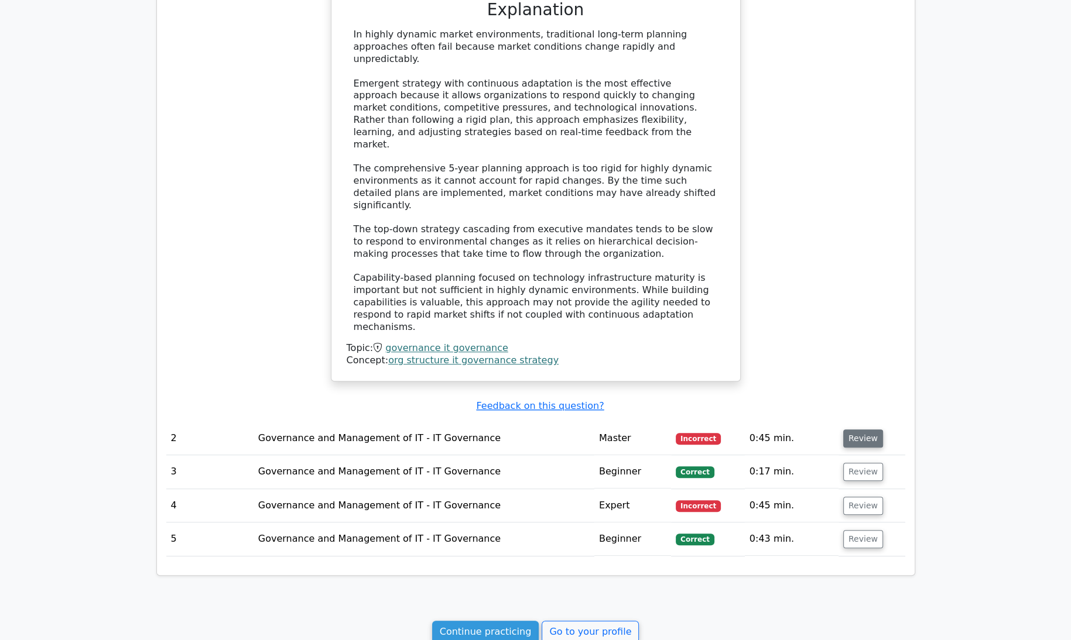
click at [857, 430] on button "Review" at bounding box center [863, 439] width 40 height 18
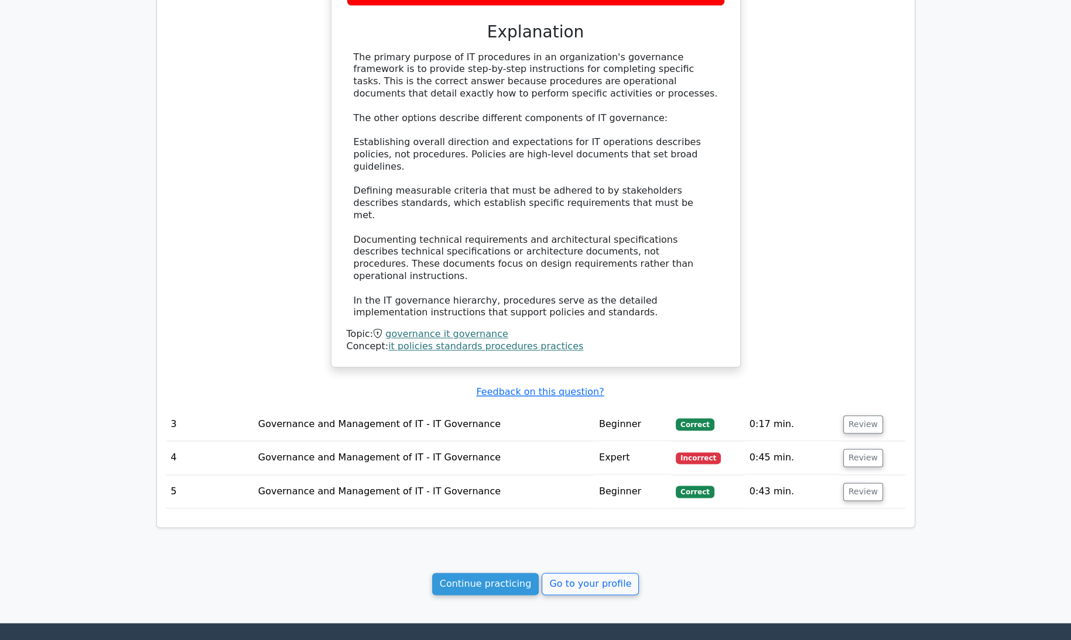
scroll to position [1589, 0]
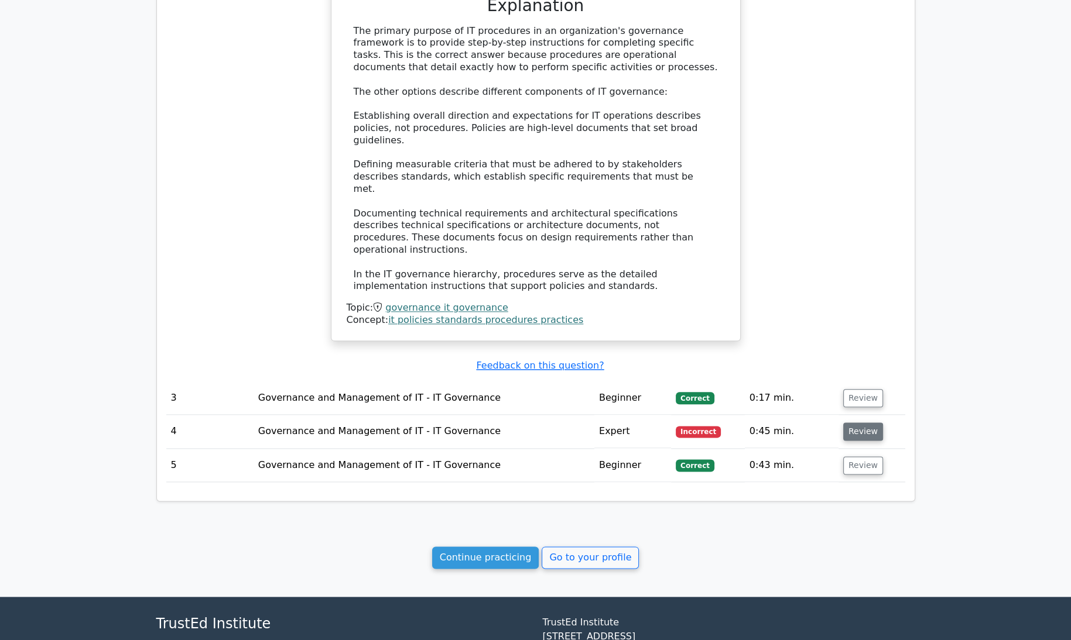
click at [859, 423] on button "Review" at bounding box center [863, 432] width 40 height 18
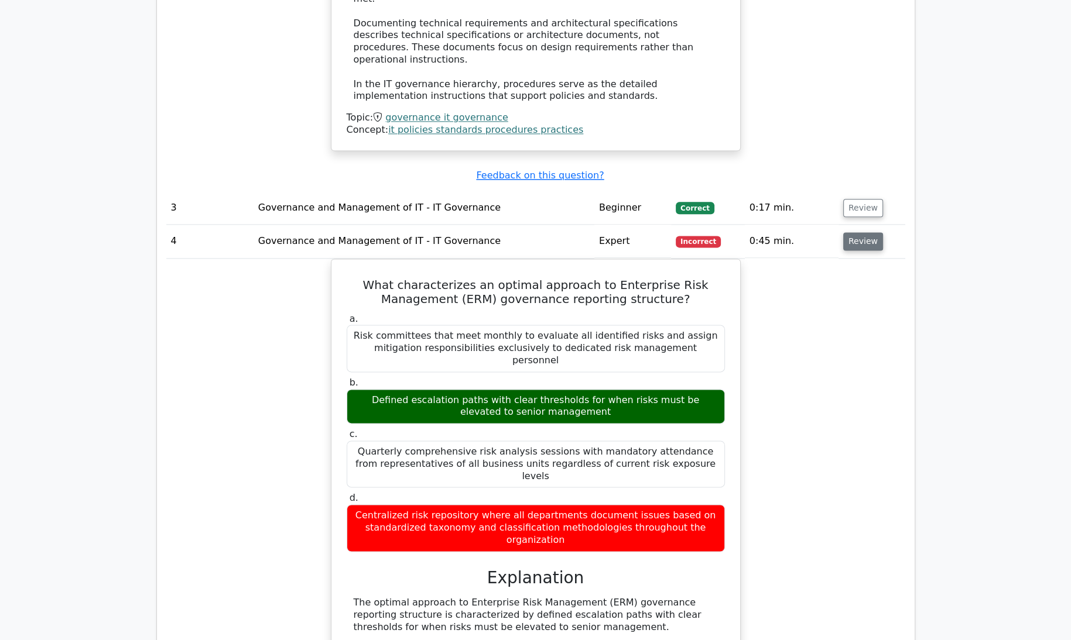
scroll to position [1779, 0]
click at [859, 345] on div "What characterizes an optimal approach to Enterprise Risk Management (ERM) gove…" at bounding box center [535, 605] width 739 height 693
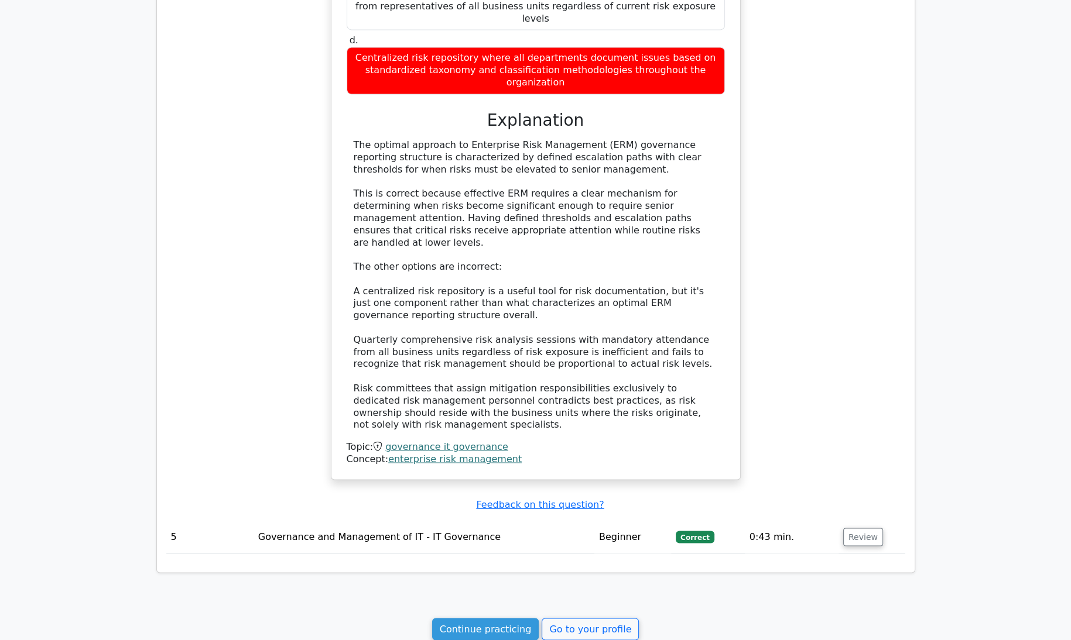
scroll to position [2241, 0]
click at [496, 615] on link "Continue practicing" at bounding box center [485, 626] width 107 height 22
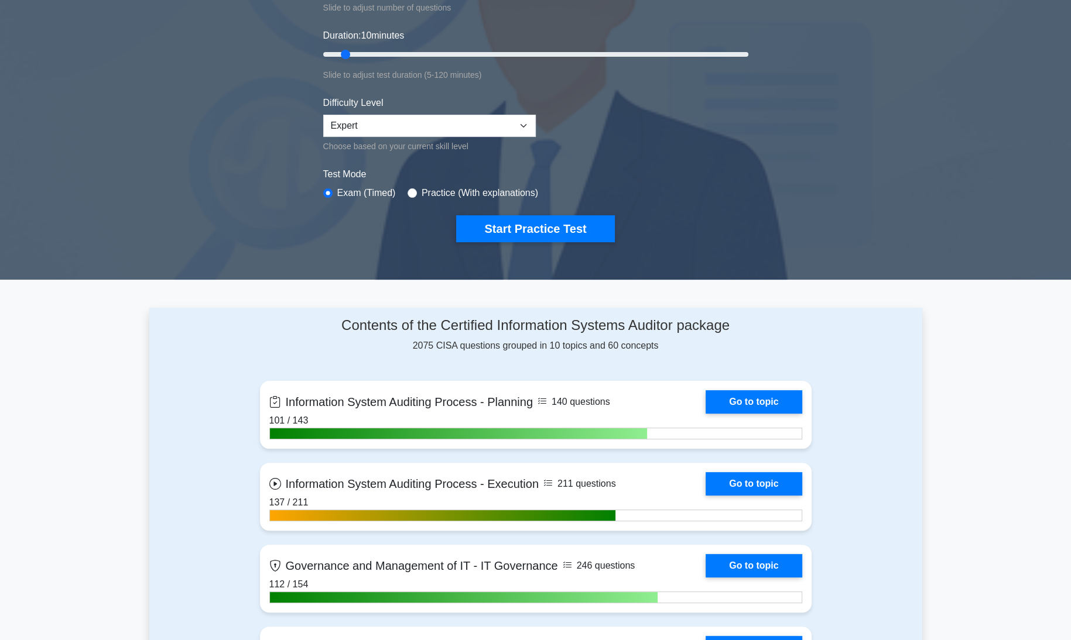
scroll to position [285, 0]
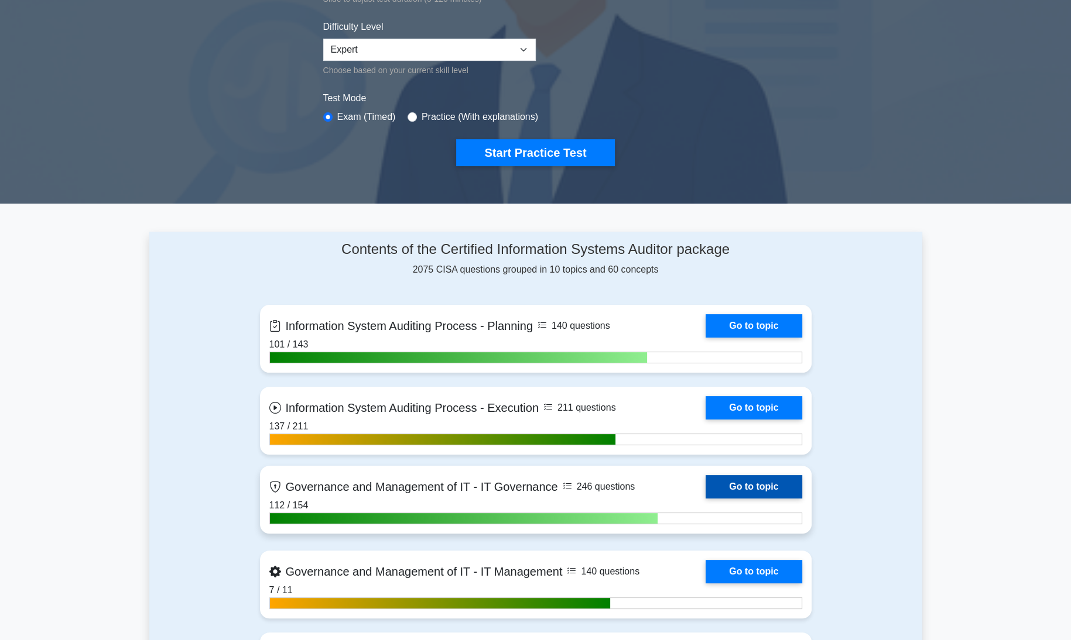
click at [784, 489] on link "Go to topic" at bounding box center [753, 486] width 96 height 23
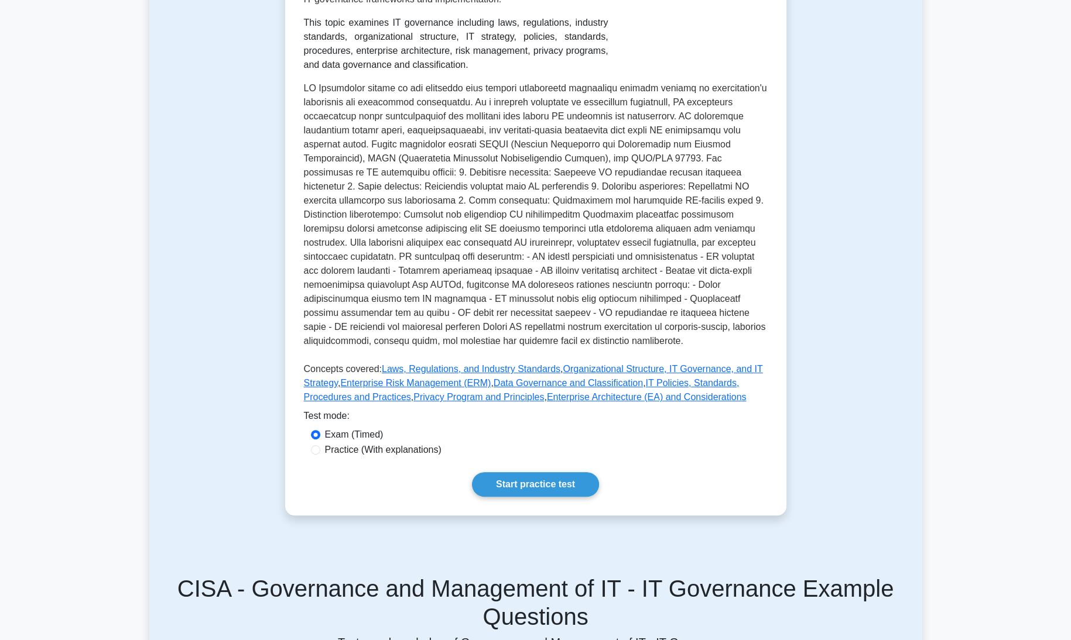
scroll to position [266, 0]
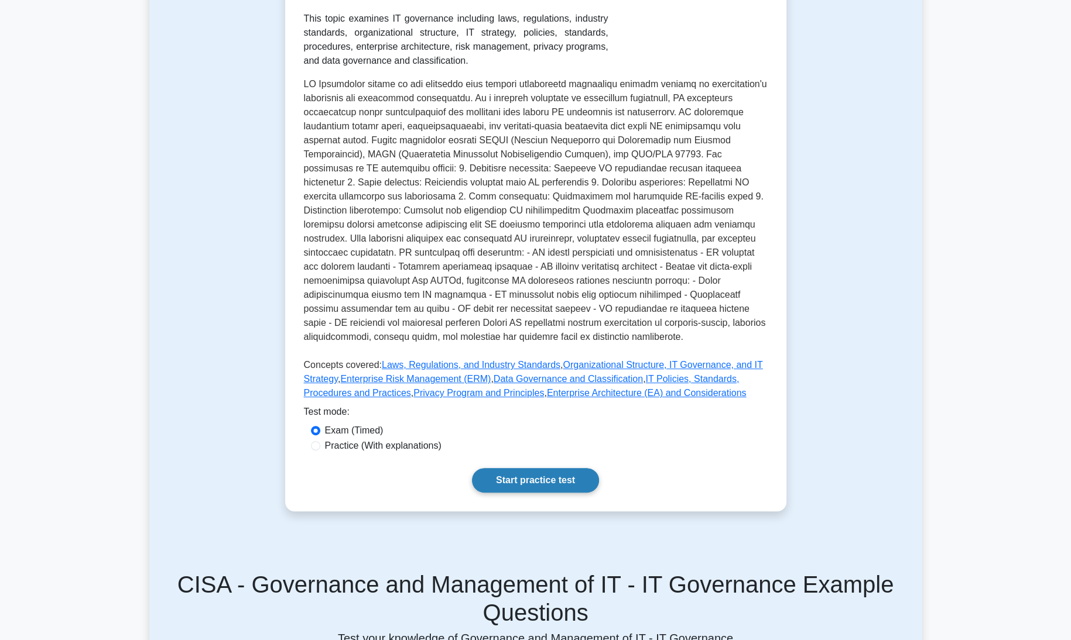
click at [534, 481] on link "Start practice test" at bounding box center [535, 480] width 127 height 25
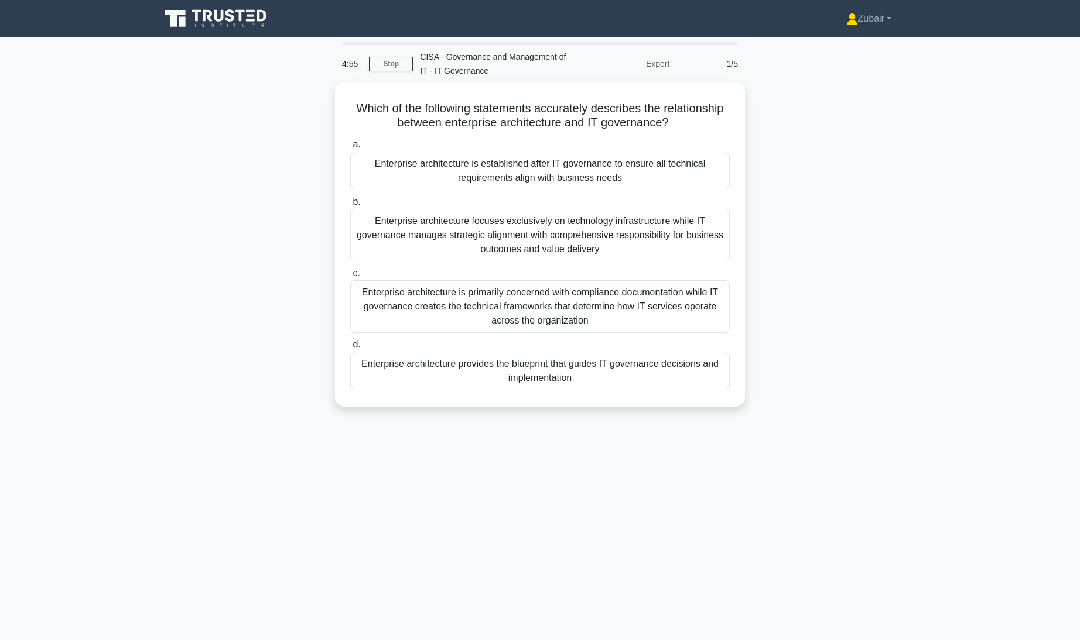
click at [586, 458] on div "4:55 Stop CISA - Governance and Management of IT - IT Governance Expert 1/5 Whi…" at bounding box center [539, 334] width 773 height 585
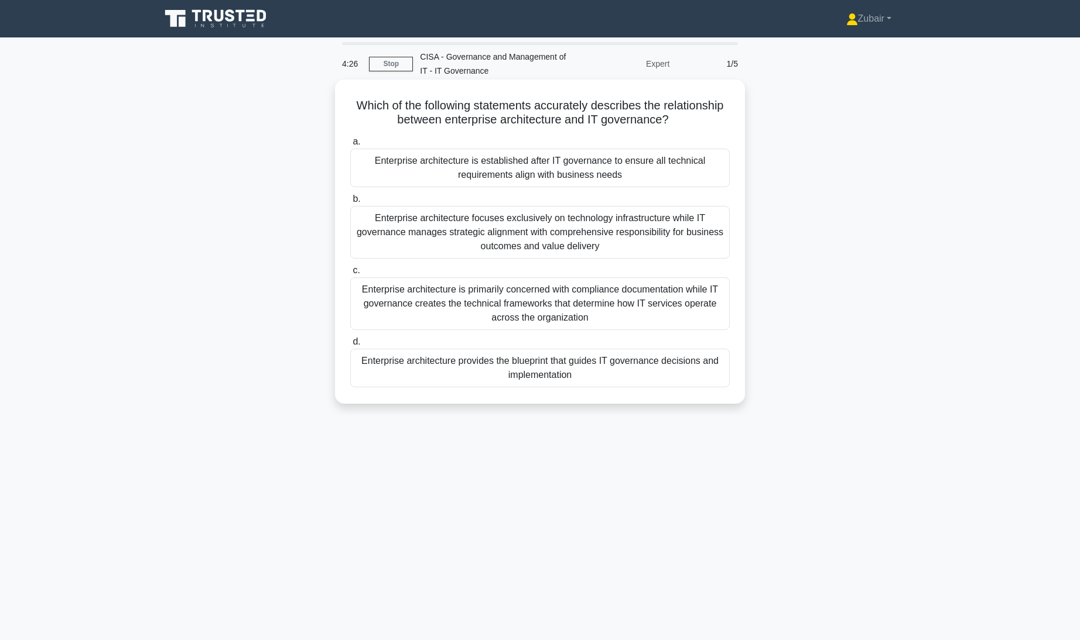
click at [594, 235] on div "Enterprise architecture focuses exclusively on technology infrastructure while …" at bounding box center [539, 232] width 379 height 53
click at [350, 203] on input "b. Enterprise architecture focuses exclusively on technology infrastructure whi…" at bounding box center [350, 200] width 0 height 8
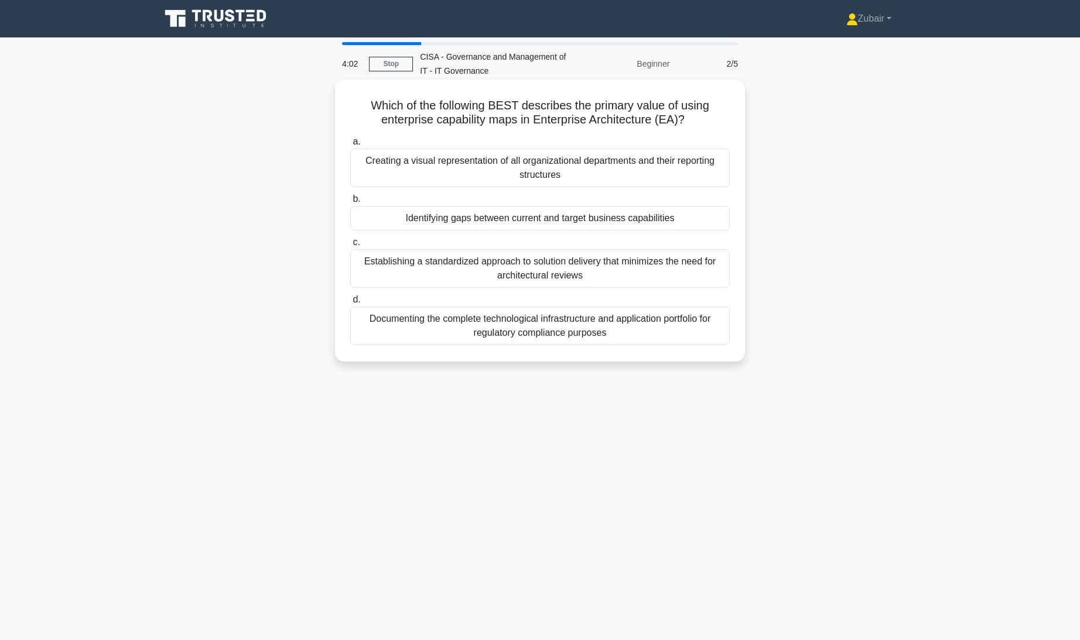
click at [644, 269] on div "Establishing a standardized approach to solution delivery that minimizes the ne…" at bounding box center [539, 268] width 379 height 39
click at [350, 246] on input "c. Establishing a standardized approach to solution delivery that minimizes the…" at bounding box center [350, 243] width 0 height 8
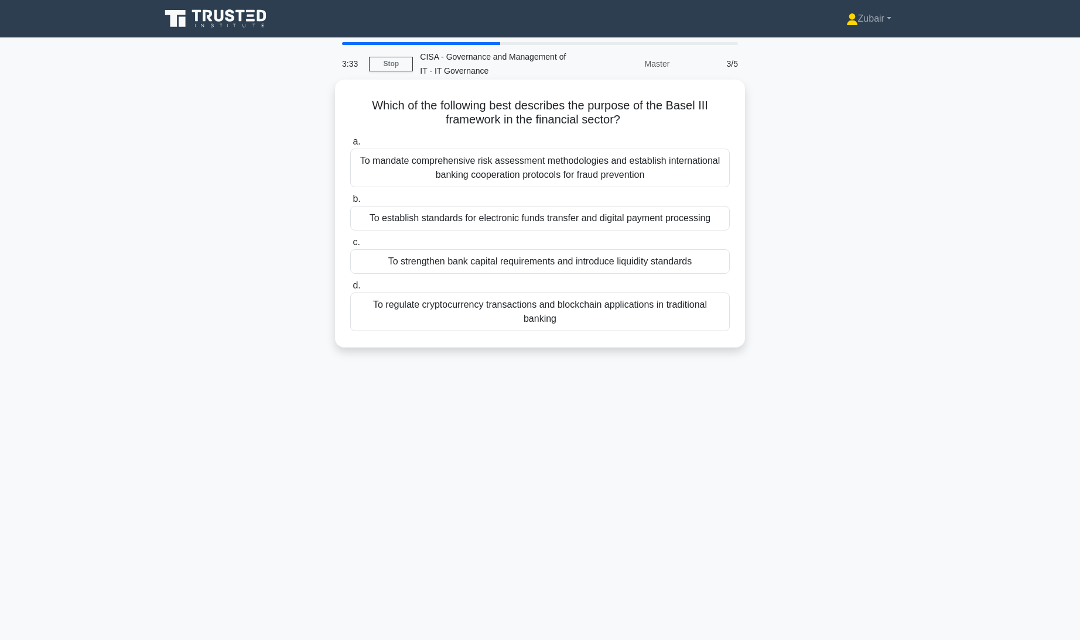
click at [632, 323] on div "To regulate cryptocurrency transactions and blockchain applications in traditio…" at bounding box center [539, 312] width 379 height 39
click at [350, 290] on input "d. To regulate cryptocurrency transactions and blockchain applications in tradi…" at bounding box center [350, 286] width 0 height 8
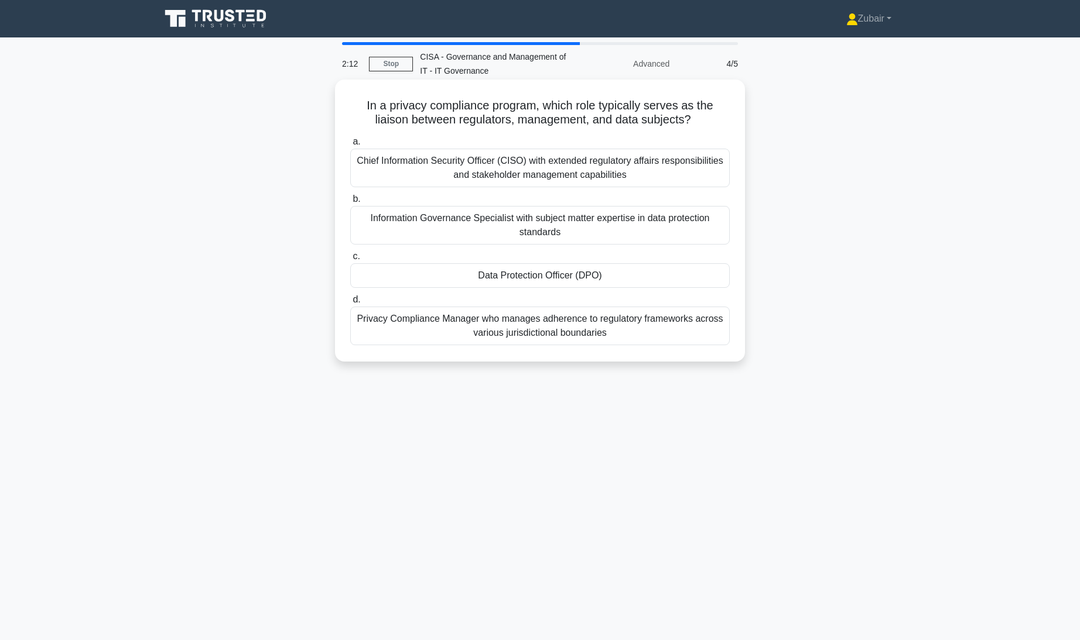
click at [592, 279] on div "Data Protection Officer (DPO)" at bounding box center [539, 275] width 379 height 25
click at [350, 261] on input "c. Data Protection Officer (DPO)" at bounding box center [350, 257] width 0 height 8
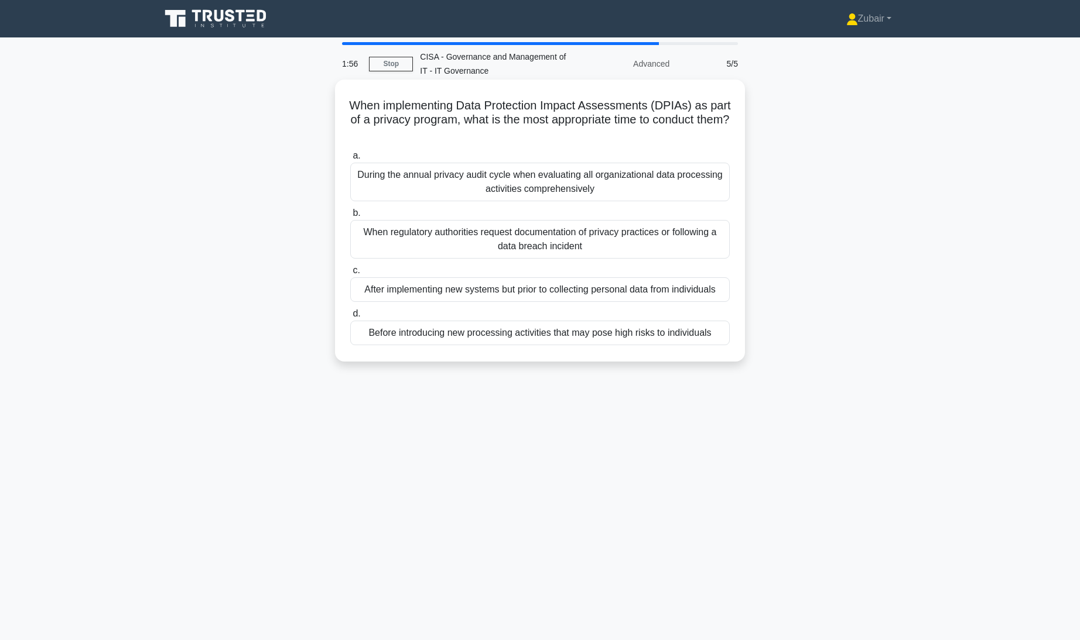
click at [703, 333] on div "Before introducing new processing activities that may pose high risks to indivi…" at bounding box center [539, 333] width 379 height 25
click at [350, 318] on input "d. Before introducing new processing activities that may pose high risks to ind…" at bounding box center [350, 314] width 0 height 8
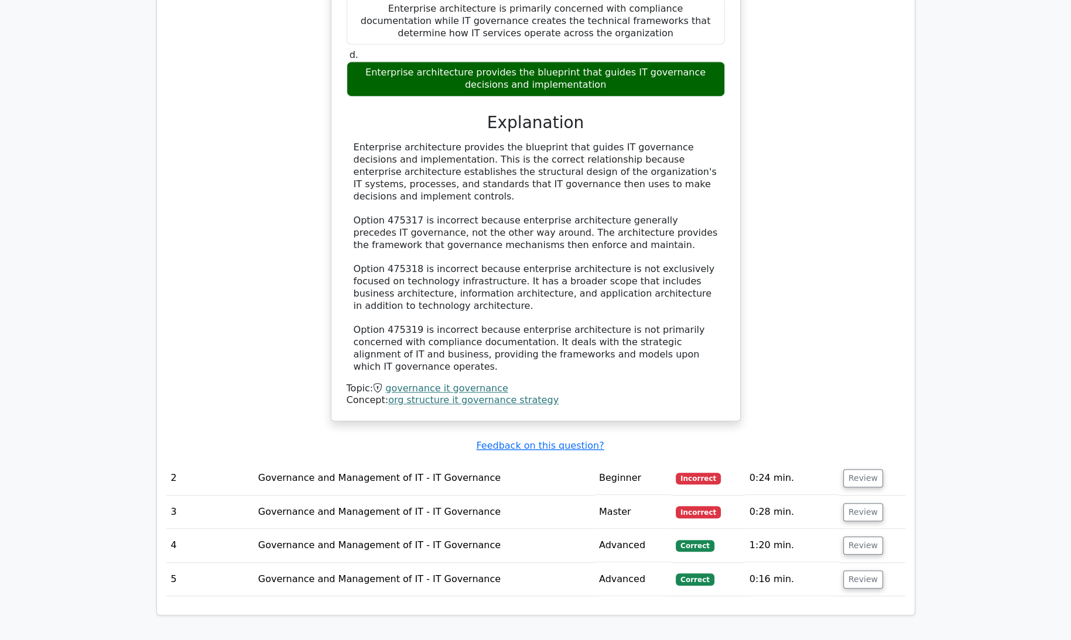
scroll to position [913, 0]
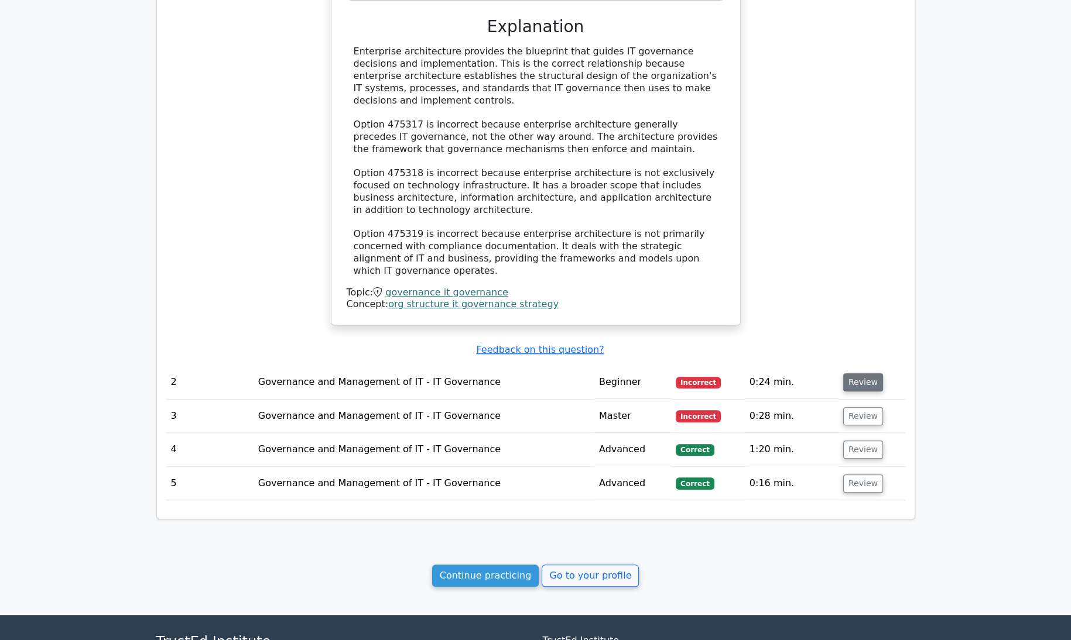
click at [857, 374] on button "Review" at bounding box center [863, 383] width 40 height 18
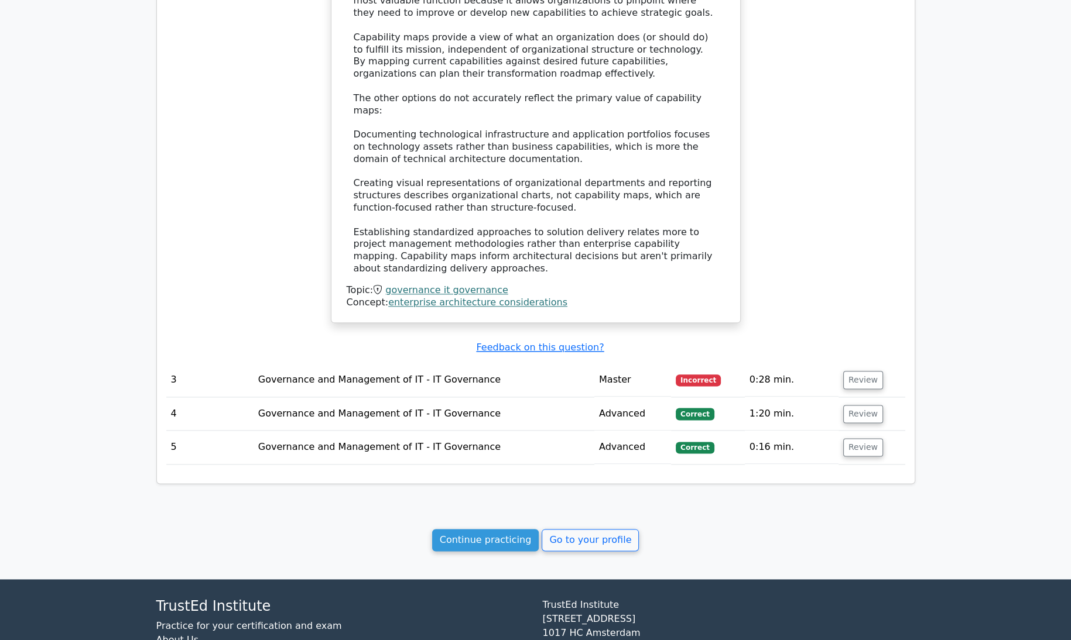
scroll to position [1637, 0]
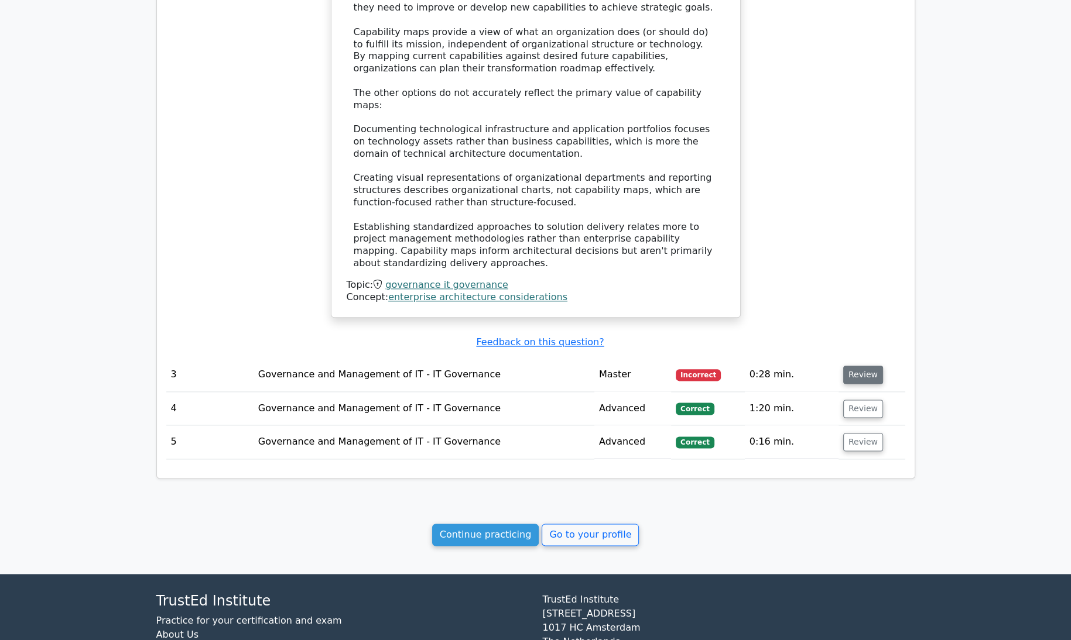
click at [861, 366] on button "Review" at bounding box center [863, 375] width 40 height 18
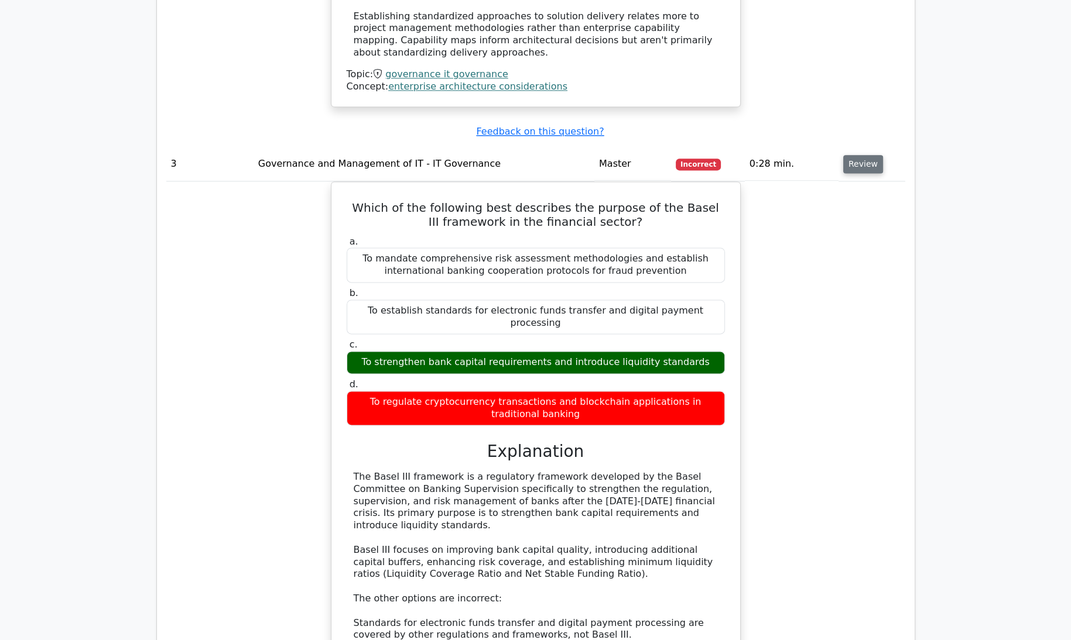
scroll to position [1846, 0]
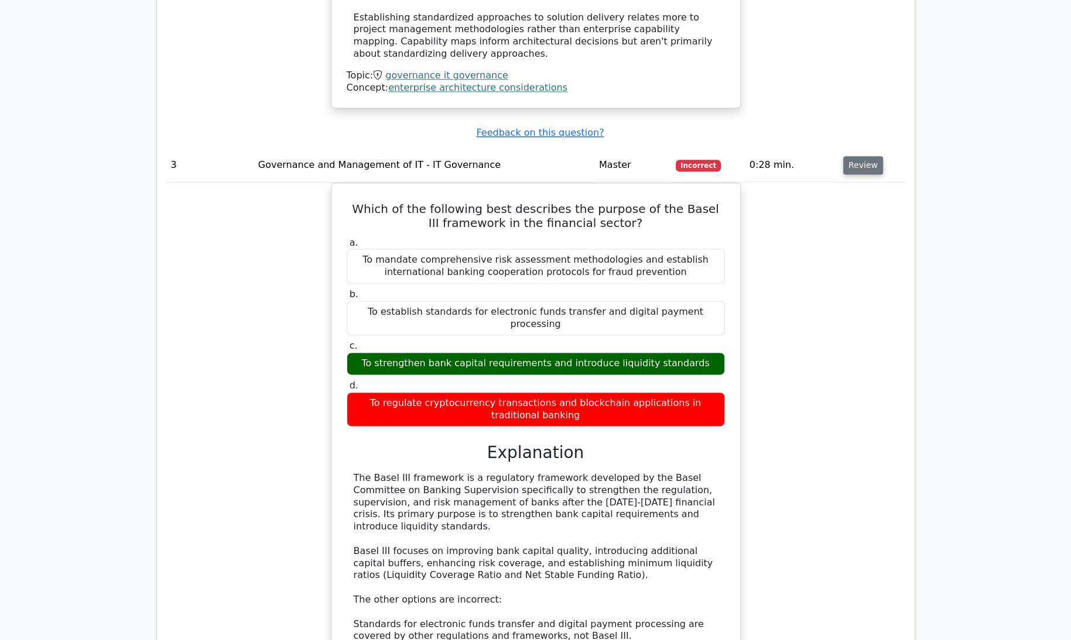
click at [861, 336] on div "Which of the following best describes the purpose of the Basel III framework in…" at bounding box center [535, 493] width 739 height 620
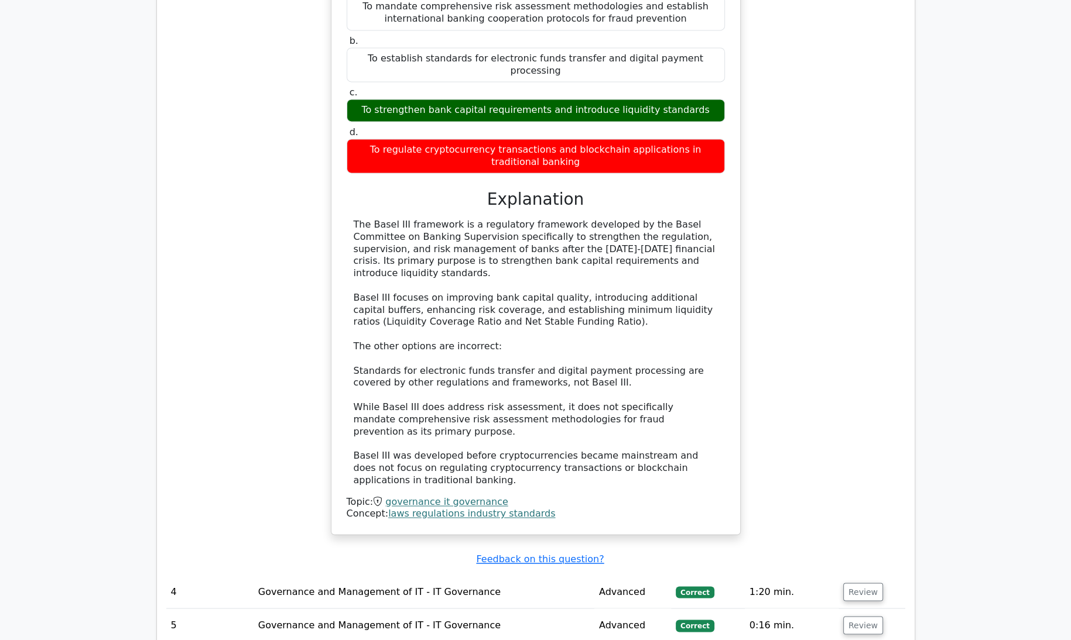
scroll to position [2247, 0]
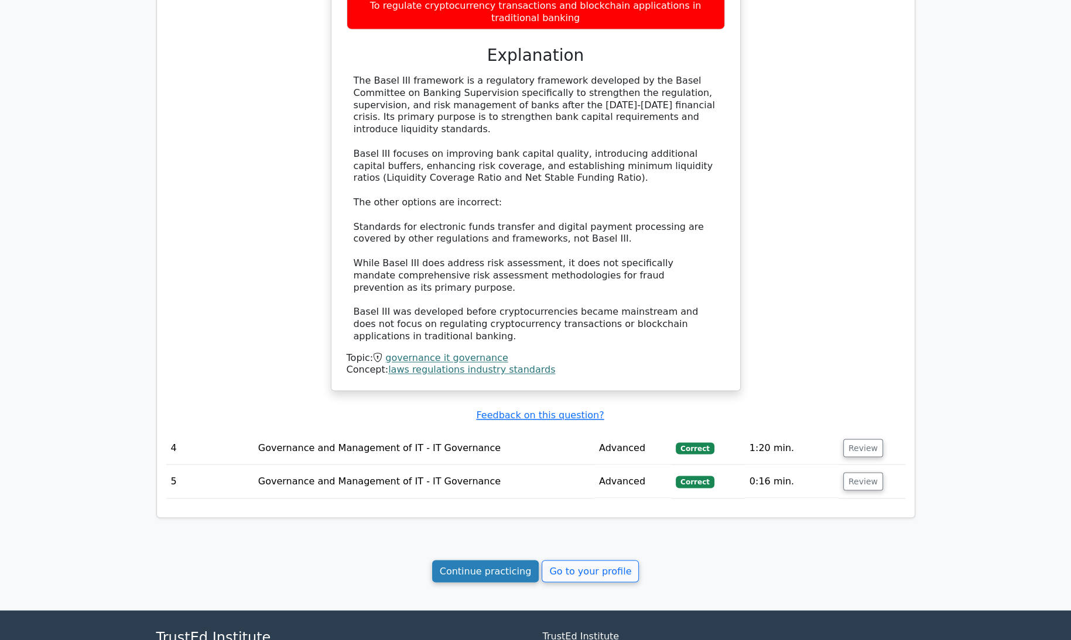
click at [500, 560] on link "Continue practicing" at bounding box center [485, 571] width 107 height 22
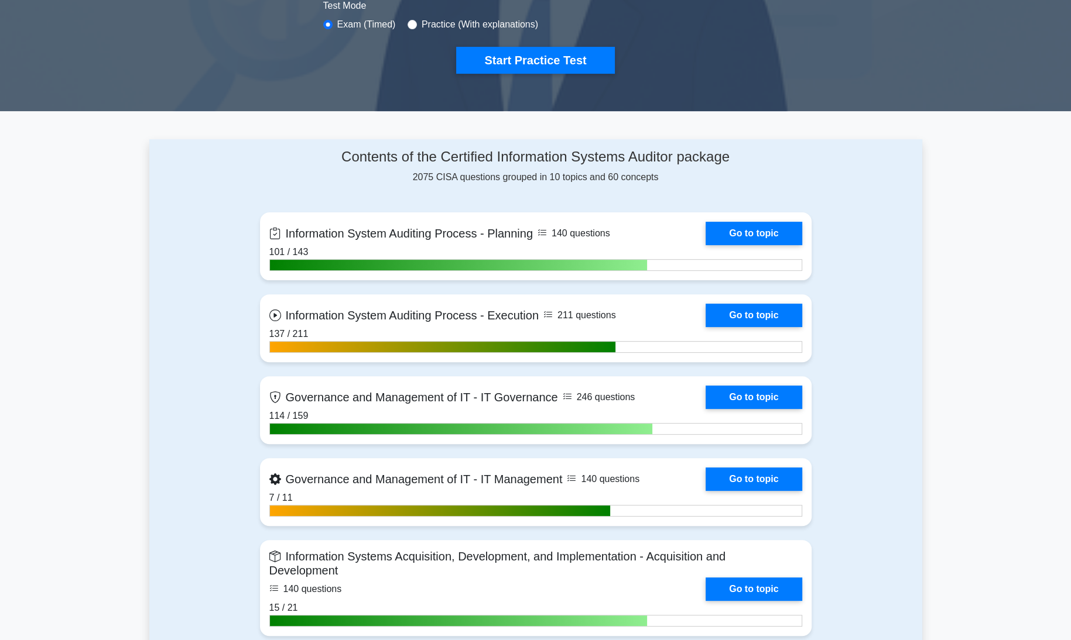
scroll to position [379, 0]
